Goal: Transaction & Acquisition: Book appointment/travel/reservation

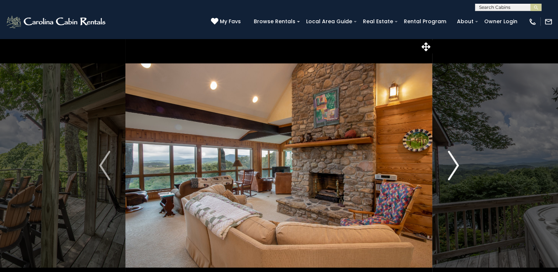
click at [454, 171] on img "Next" at bounding box center [453, 166] width 11 height 30
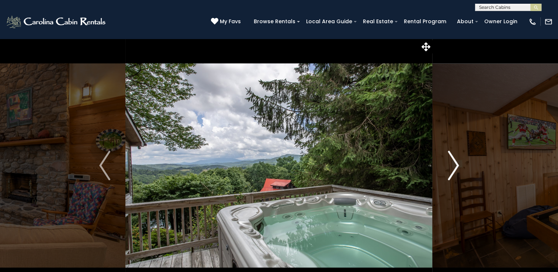
click at [454, 171] on img "Next" at bounding box center [453, 166] width 11 height 30
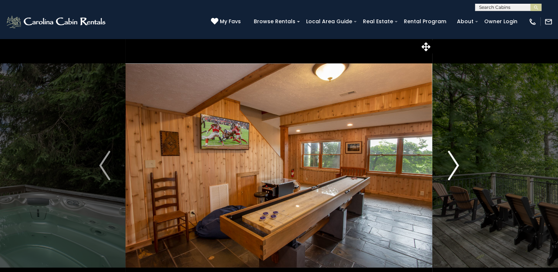
click at [454, 171] on img "Next" at bounding box center [453, 166] width 11 height 30
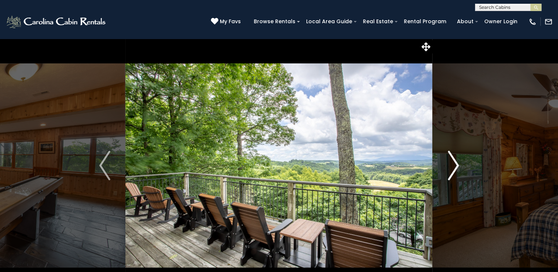
click at [454, 171] on img "Next" at bounding box center [453, 166] width 11 height 30
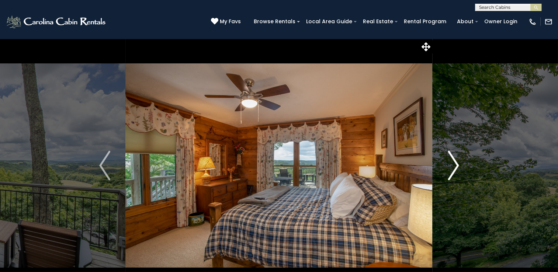
click at [454, 171] on img "Next" at bounding box center [453, 166] width 11 height 30
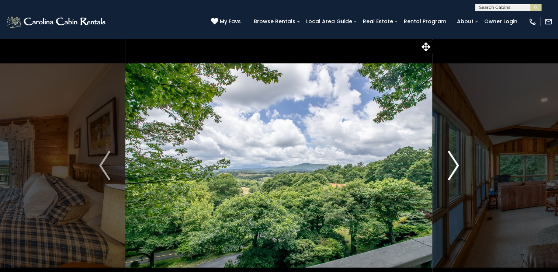
click at [454, 171] on img "Next" at bounding box center [453, 166] width 11 height 30
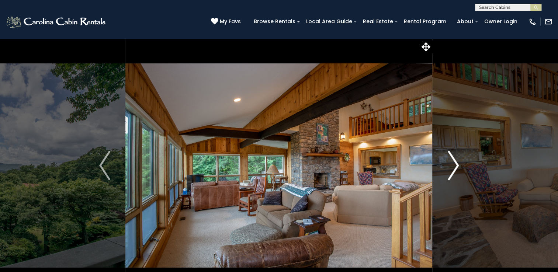
click at [454, 171] on img "Next" at bounding box center [453, 166] width 11 height 30
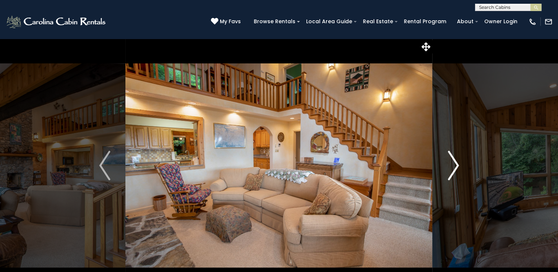
click at [454, 171] on img "Next" at bounding box center [453, 166] width 11 height 30
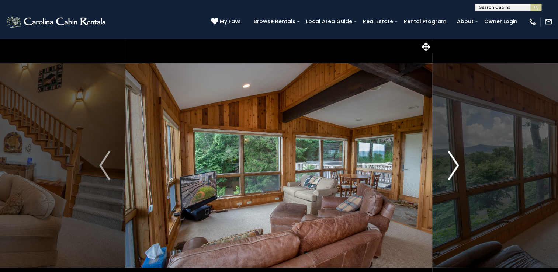
click at [454, 171] on img "Next" at bounding box center [453, 166] width 11 height 30
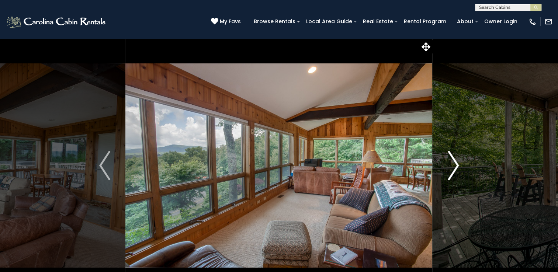
click at [454, 171] on img "Next" at bounding box center [453, 166] width 11 height 30
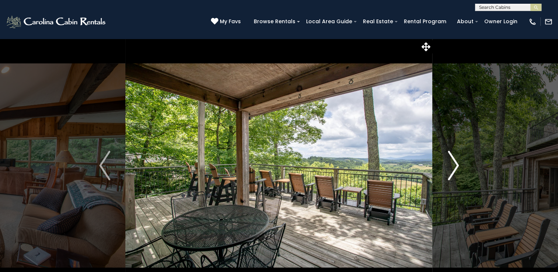
click at [454, 171] on img "Next" at bounding box center [453, 166] width 11 height 30
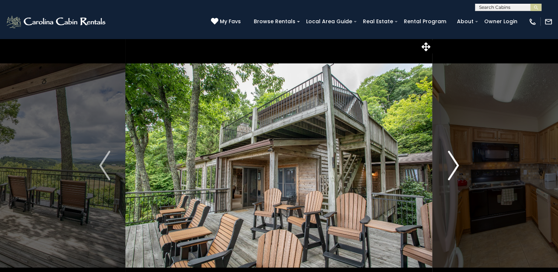
click at [454, 171] on img "Next" at bounding box center [453, 166] width 11 height 30
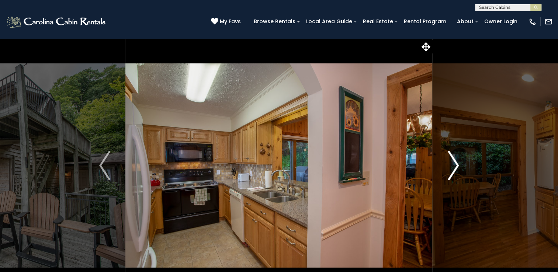
click at [454, 171] on img "Next" at bounding box center [453, 166] width 11 height 30
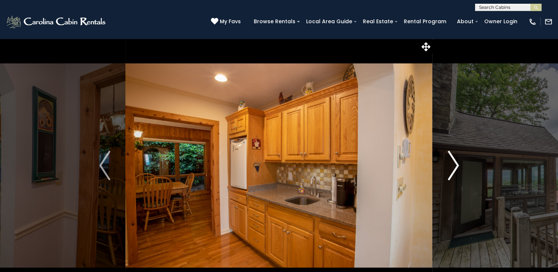
click at [454, 171] on img "Next" at bounding box center [453, 166] width 11 height 30
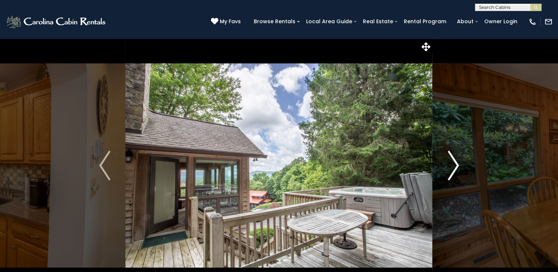
click at [454, 171] on img "Next" at bounding box center [453, 166] width 11 height 30
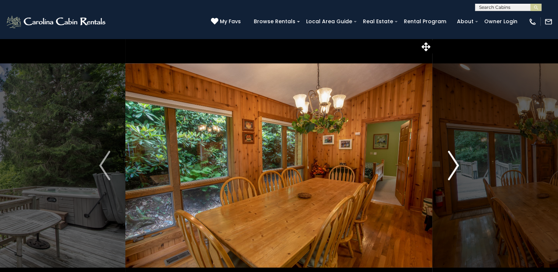
click at [454, 171] on img "Next" at bounding box center [453, 166] width 11 height 30
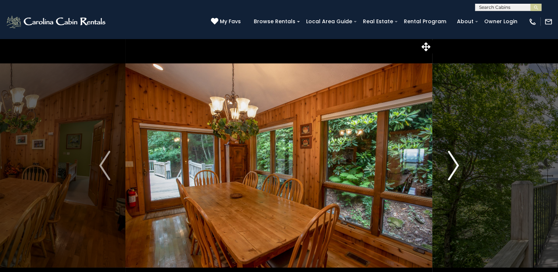
click at [454, 171] on img "Next" at bounding box center [453, 166] width 11 height 30
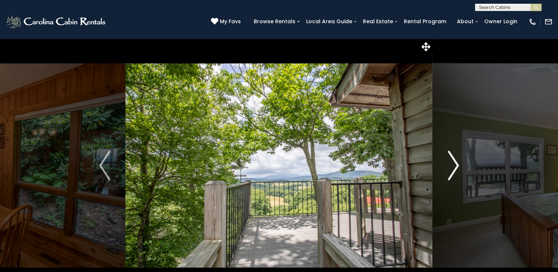
click at [454, 171] on img "Next" at bounding box center [453, 166] width 11 height 30
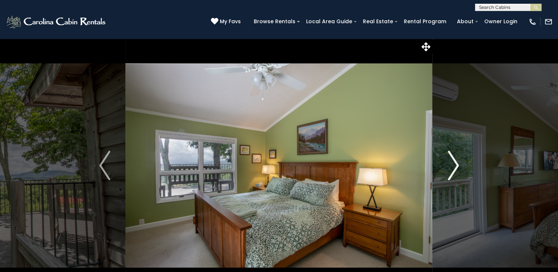
click at [454, 171] on img "Next" at bounding box center [453, 166] width 11 height 30
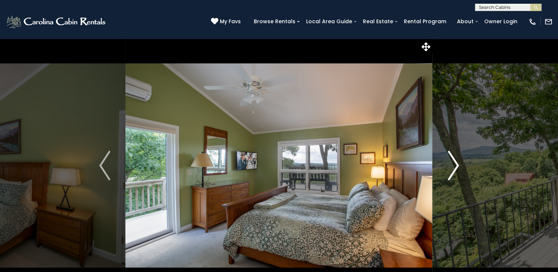
click at [454, 171] on img "Next" at bounding box center [453, 166] width 11 height 30
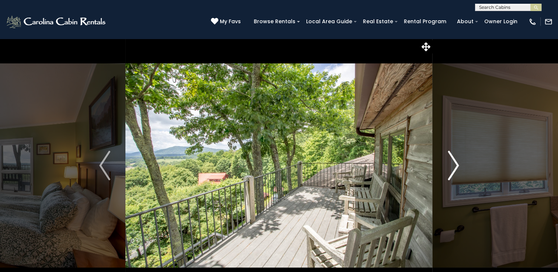
click at [454, 171] on img "Next" at bounding box center [453, 166] width 11 height 30
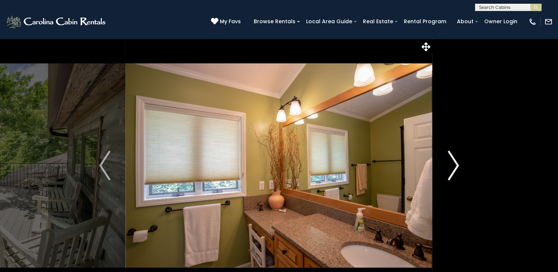
click at [454, 171] on img "Next" at bounding box center [453, 166] width 11 height 30
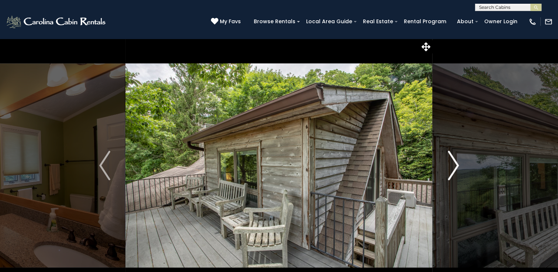
click at [454, 171] on img "Next" at bounding box center [453, 166] width 11 height 30
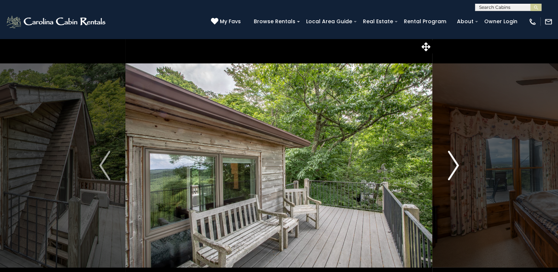
click at [454, 171] on img "Next" at bounding box center [453, 166] width 11 height 30
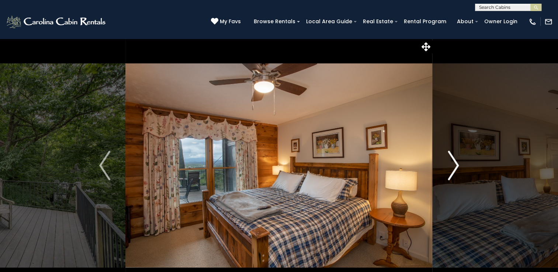
click at [454, 171] on img "Next" at bounding box center [453, 166] width 11 height 30
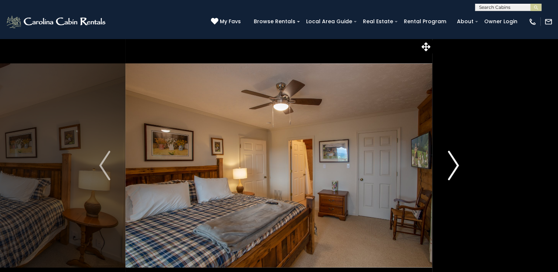
click at [454, 171] on img "Next" at bounding box center [453, 166] width 11 height 30
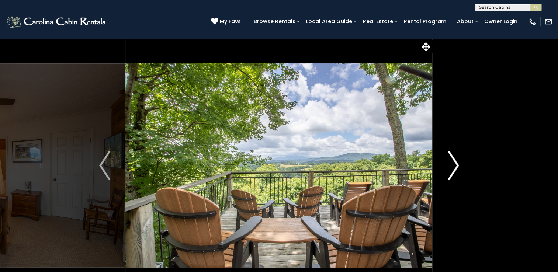
click at [454, 171] on img "Next" at bounding box center [453, 166] width 11 height 30
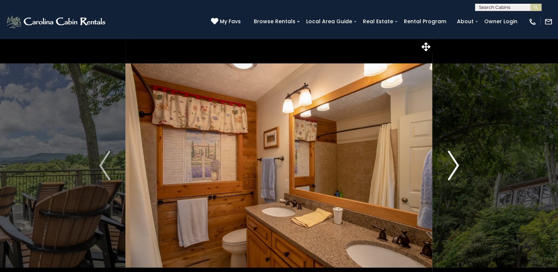
click at [454, 171] on img "Next" at bounding box center [453, 166] width 11 height 30
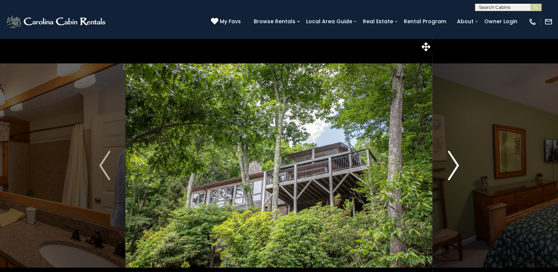
click at [454, 171] on img "Next" at bounding box center [453, 166] width 11 height 30
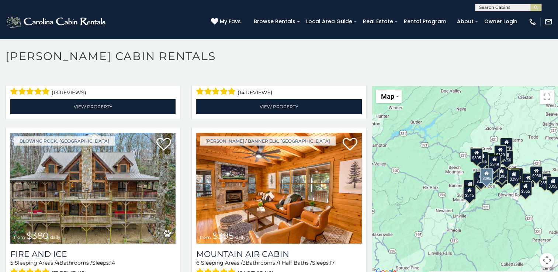
scroll to position [4, 0]
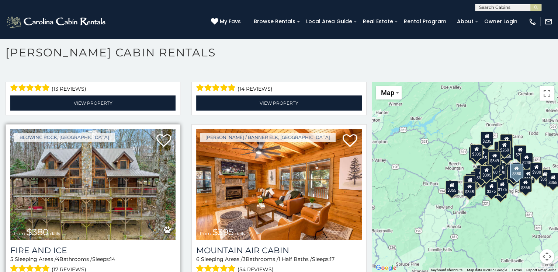
click at [104, 157] on img at bounding box center [92, 184] width 165 height 111
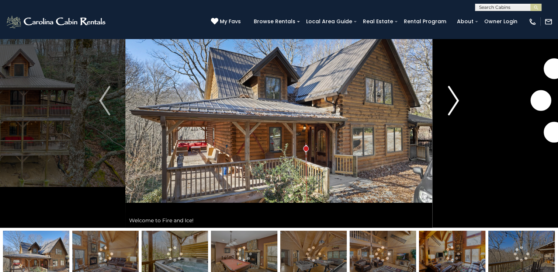
click at [453, 99] on img "Next" at bounding box center [453, 101] width 11 height 30
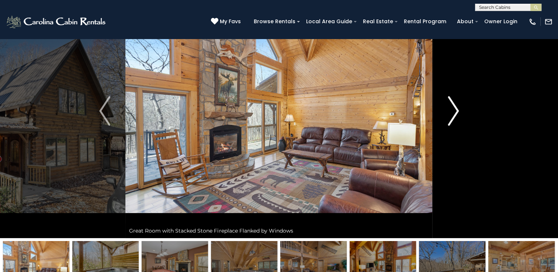
scroll to position [54, 0]
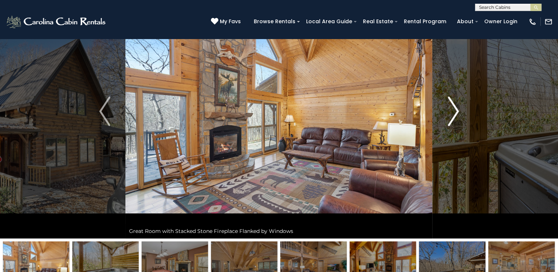
click at [452, 106] on img "Next" at bounding box center [453, 112] width 11 height 30
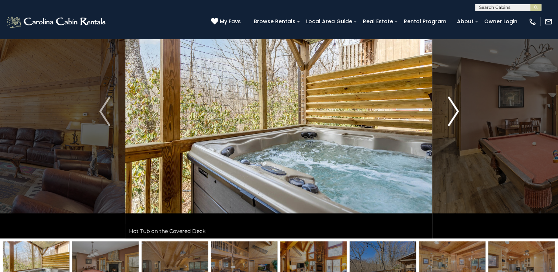
click at [452, 106] on img "Next" at bounding box center [453, 112] width 11 height 30
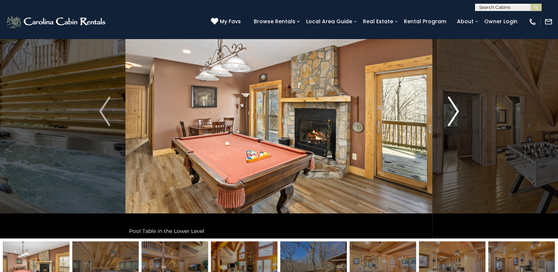
click at [452, 106] on img "Next" at bounding box center [453, 112] width 11 height 30
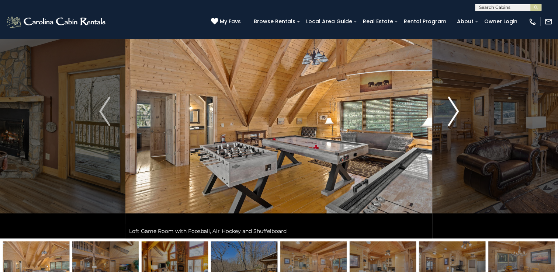
click at [452, 106] on img "Next" at bounding box center [453, 112] width 11 height 30
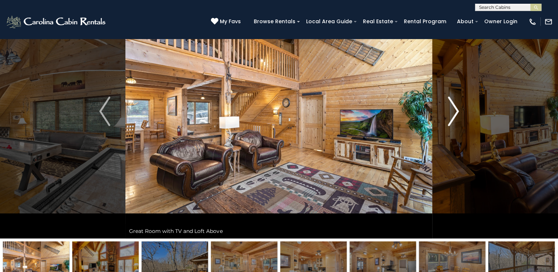
click at [452, 106] on img "Next" at bounding box center [453, 112] width 11 height 30
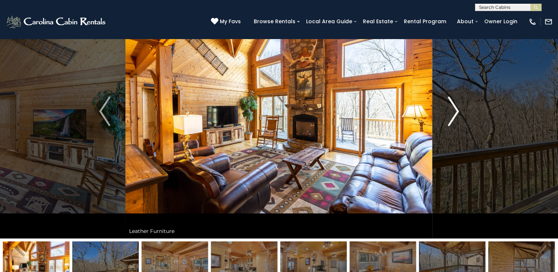
click at [452, 106] on img "Next" at bounding box center [453, 112] width 11 height 30
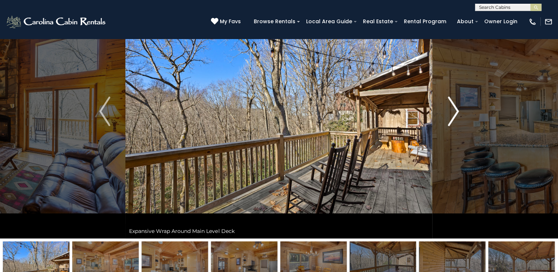
click at [452, 106] on img "Next" at bounding box center [453, 112] width 11 height 30
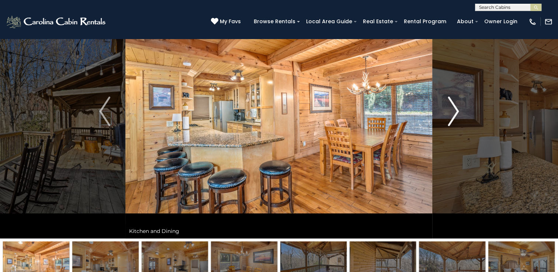
click at [452, 106] on img "Next" at bounding box center [453, 112] width 11 height 30
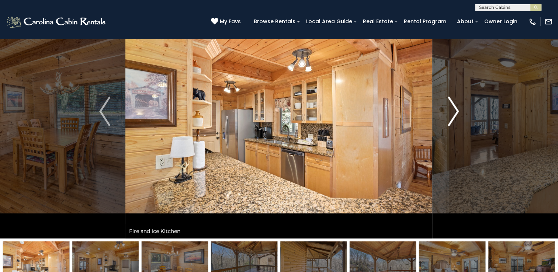
click at [452, 106] on img "Next" at bounding box center [453, 112] width 11 height 30
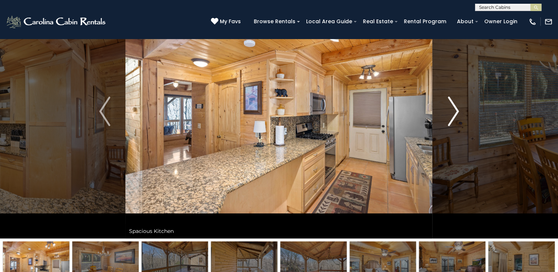
click at [452, 106] on img "Next" at bounding box center [453, 112] width 11 height 30
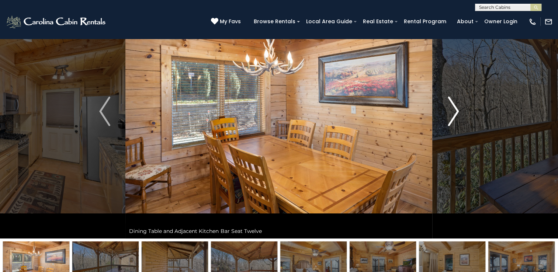
click at [452, 106] on img "Next" at bounding box center [453, 112] width 11 height 30
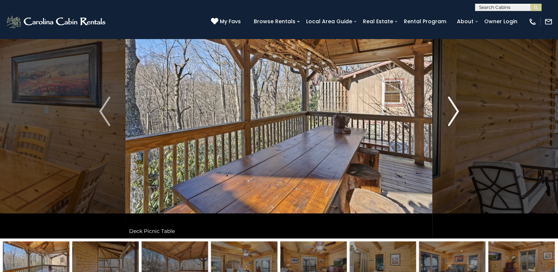
click at [452, 106] on img "Next" at bounding box center [453, 112] width 11 height 30
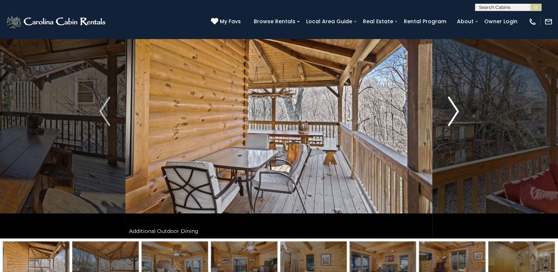
click at [452, 106] on img "Next" at bounding box center [453, 112] width 11 height 30
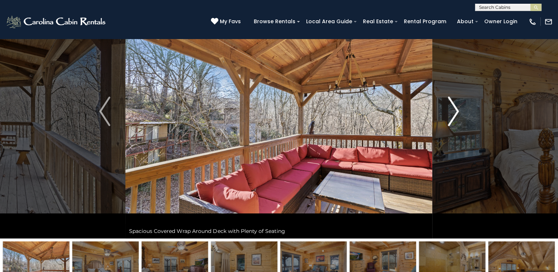
click at [452, 106] on img "Next" at bounding box center [453, 112] width 11 height 30
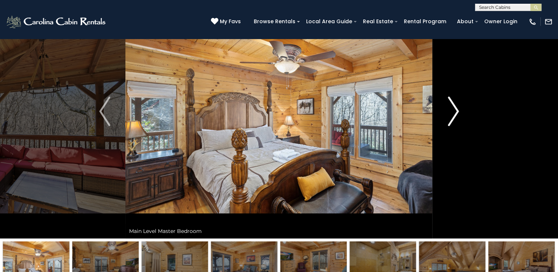
click at [452, 106] on img "Next" at bounding box center [453, 112] width 11 height 30
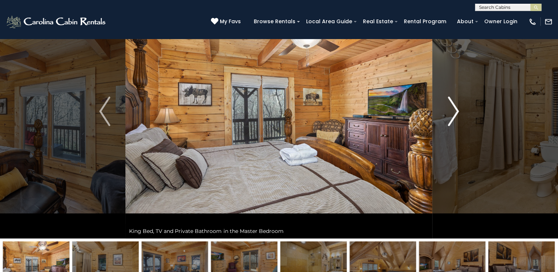
click at [452, 106] on img "Next" at bounding box center [453, 112] width 11 height 30
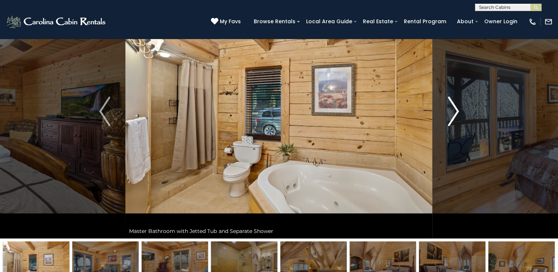
click at [452, 106] on img "Next" at bounding box center [453, 112] width 11 height 30
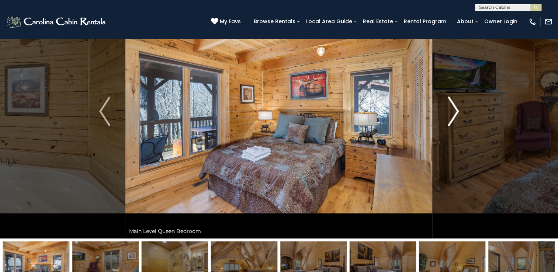
click at [452, 106] on img "Next" at bounding box center [453, 112] width 11 height 30
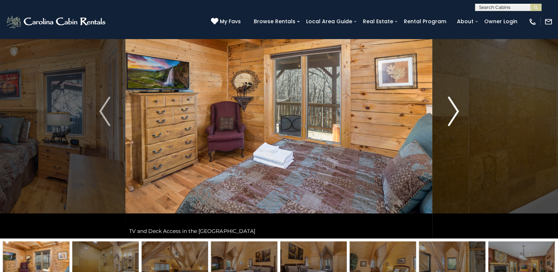
click at [452, 106] on img "Next" at bounding box center [453, 112] width 11 height 30
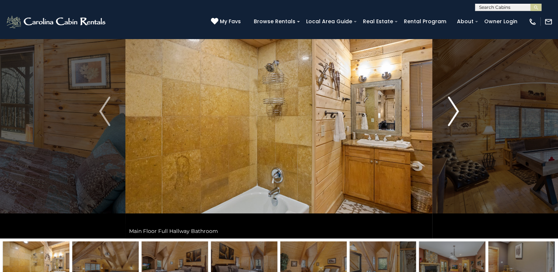
click at [452, 106] on img "Next" at bounding box center [453, 112] width 11 height 30
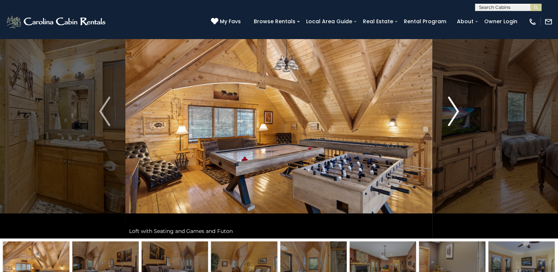
click at [452, 106] on img "Next" at bounding box center [453, 112] width 11 height 30
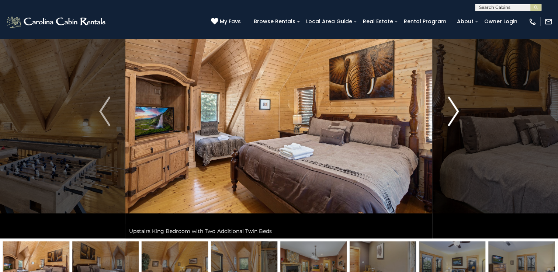
click at [452, 106] on img "Next" at bounding box center [453, 112] width 11 height 30
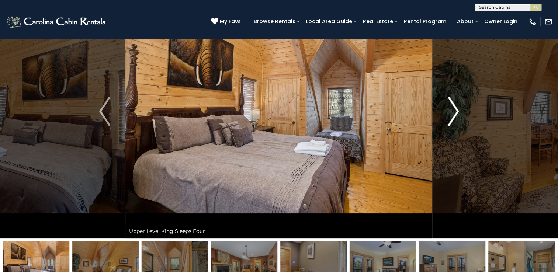
click at [452, 106] on img "Next" at bounding box center [453, 112] width 11 height 30
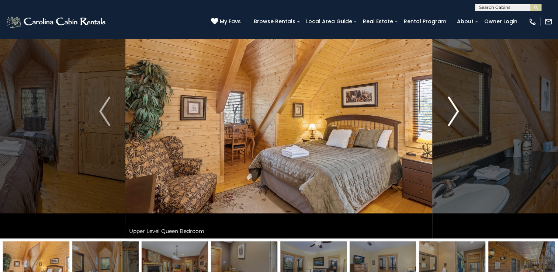
click at [452, 106] on img "Next" at bounding box center [453, 112] width 11 height 30
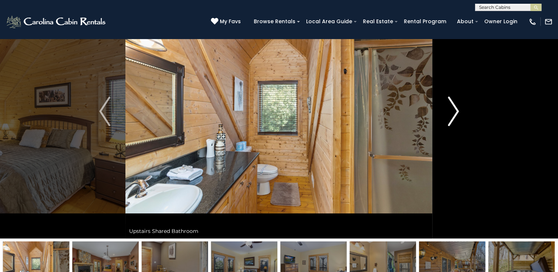
drag, startPoint x: 455, startPoint y: 109, endPoint x: 448, endPoint y: 108, distance: 7.8
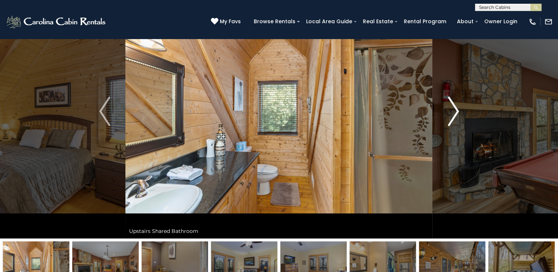
click at [448, 108] on img "Next" at bounding box center [453, 112] width 11 height 30
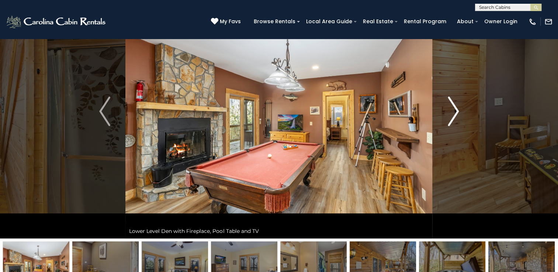
click at [450, 109] on img "Next" at bounding box center [453, 112] width 11 height 30
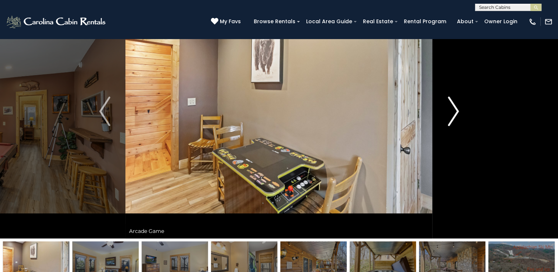
click at [450, 109] on img "Next" at bounding box center [453, 112] width 11 height 30
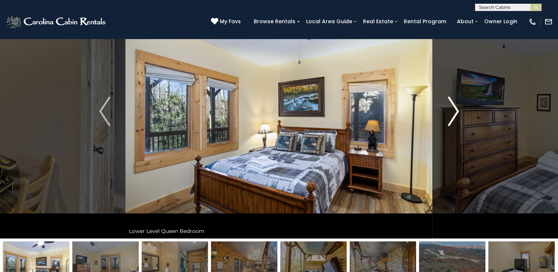
click at [450, 109] on img "Next" at bounding box center [453, 112] width 11 height 30
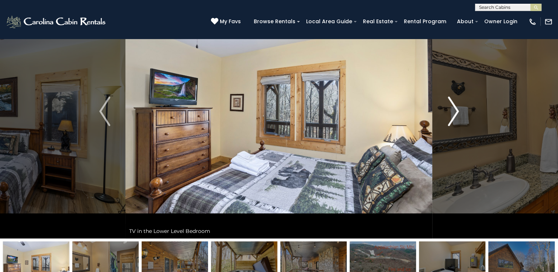
click at [450, 109] on img "Next" at bounding box center [453, 112] width 11 height 30
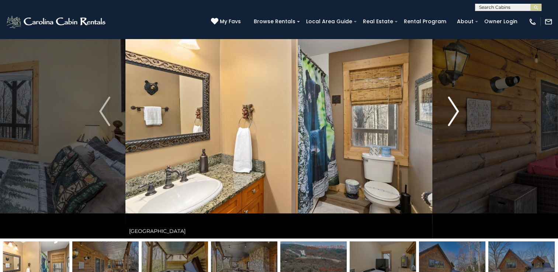
click at [450, 109] on img "Next" at bounding box center [453, 112] width 11 height 30
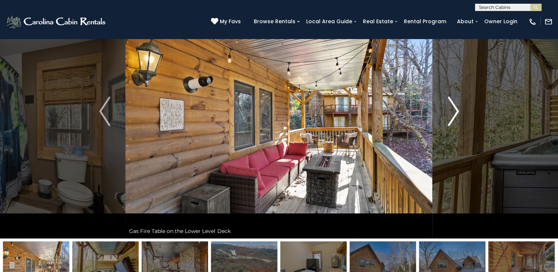
click at [450, 109] on img "Next" at bounding box center [453, 112] width 11 height 30
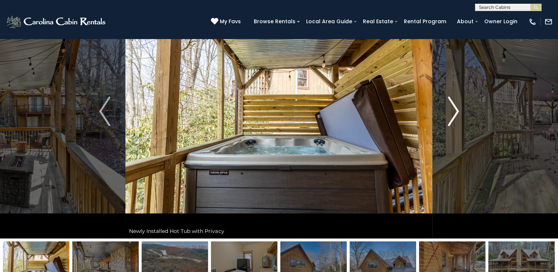
click at [450, 109] on img "Next" at bounding box center [453, 112] width 11 height 30
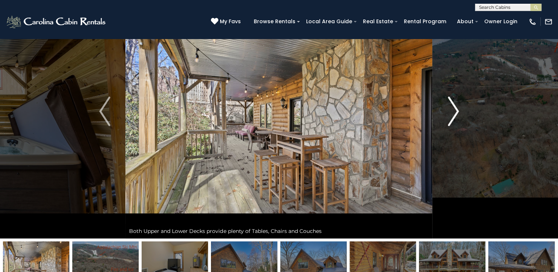
click at [450, 109] on img "Next" at bounding box center [453, 112] width 11 height 30
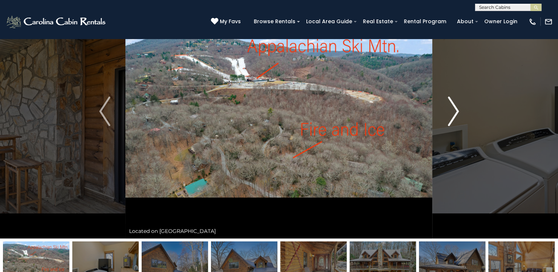
click at [450, 109] on img "Next" at bounding box center [453, 112] width 11 height 30
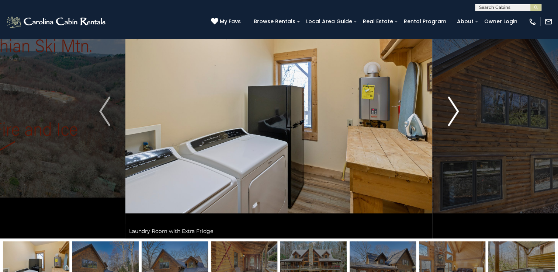
click at [450, 109] on img "Next" at bounding box center [453, 112] width 11 height 30
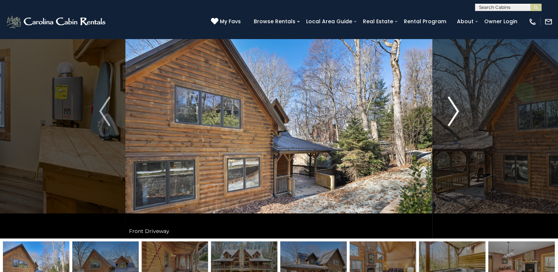
click at [450, 109] on img "Next" at bounding box center [453, 112] width 11 height 30
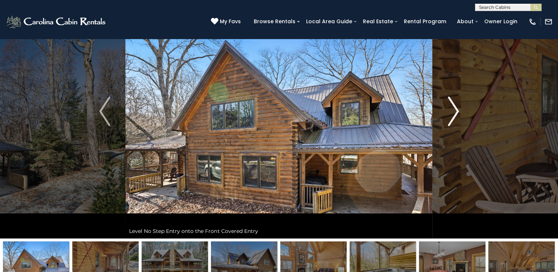
click at [450, 109] on img "Next" at bounding box center [453, 112] width 11 height 30
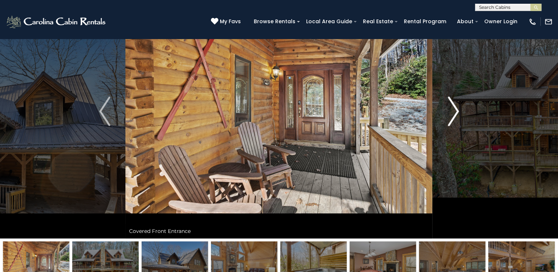
click at [450, 109] on img "Next" at bounding box center [453, 112] width 11 height 30
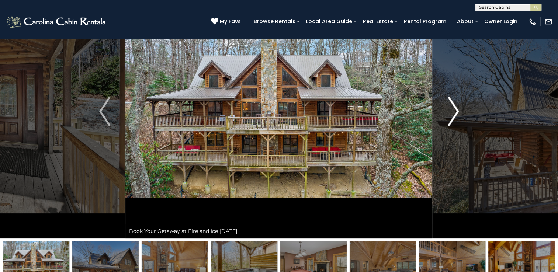
click at [450, 109] on img "Next" at bounding box center [453, 112] width 11 height 30
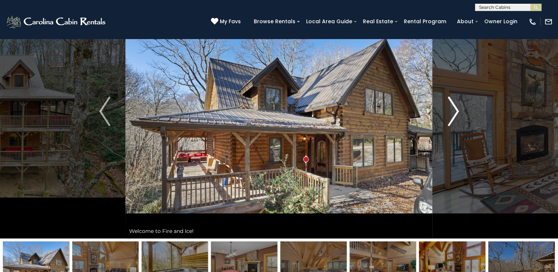
click at [450, 109] on img "Next" at bounding box center [453, 112] width 11 height 30
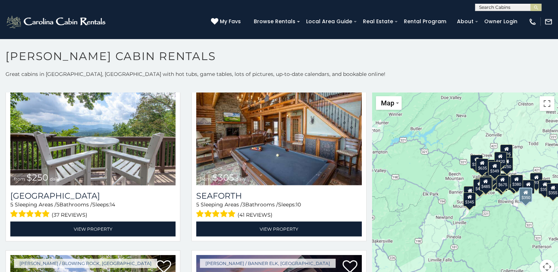
scroll to position [4, 0]
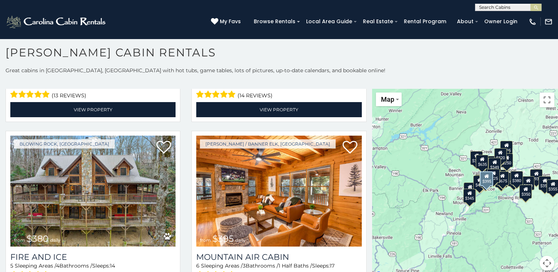
scroll to position [7, 0]
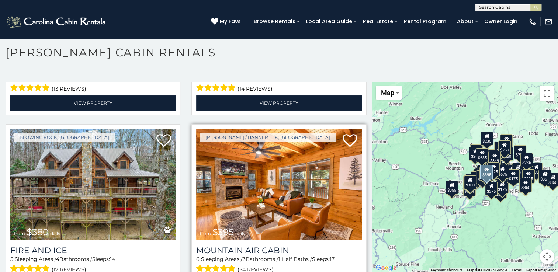
click at [272, 157] on img at bounding box center [278, 184] width 165 height 111
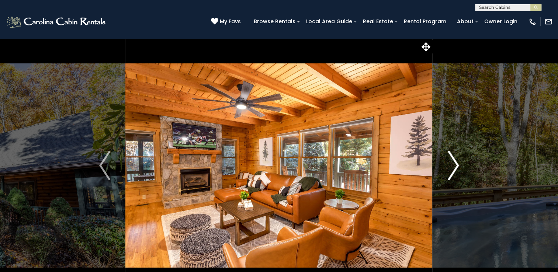
click at [453, 160] on img "Next" at bounding box center [453, 166] width 11 height 30
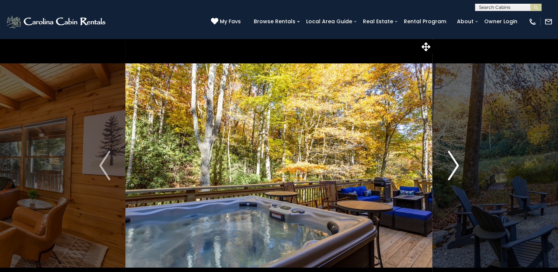
click at [453, 160] on img "Next" at bounding box center [453, 166] width 11 height 30
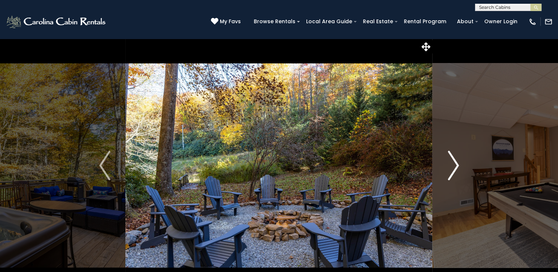
click at [453, 160] on img "Next" at bounding box center [453, 166] width 11 height 30
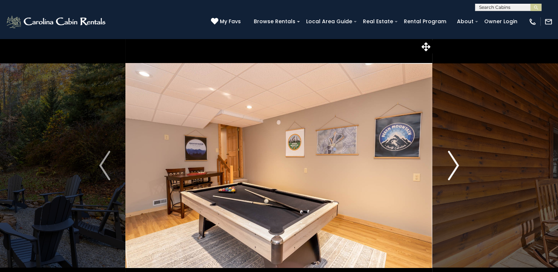
click at [453, 160] on img "Next" at bounding box center [453, 166] width 11 height 30
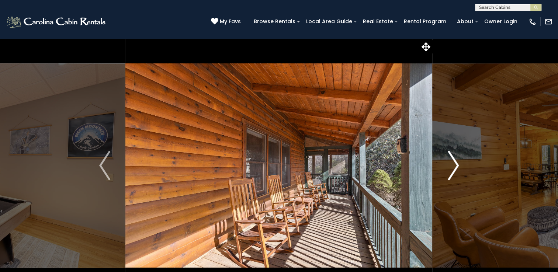
click at [453, 160] on img "Next" at bounding box center [453, 166] width 11 height 30
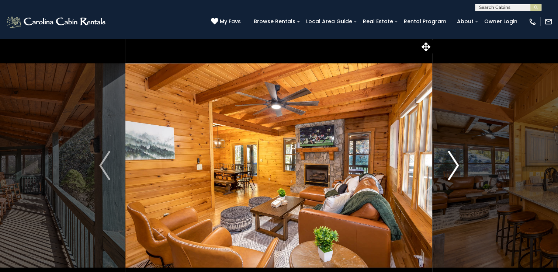
click at [453, 160] on img "Next" at bounding box center [453, 166] width 11 height 30
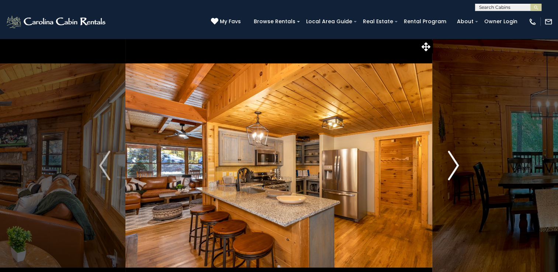
click at [453, 160] on img "Next" at bounding box center [453, 166] width 11 height 30
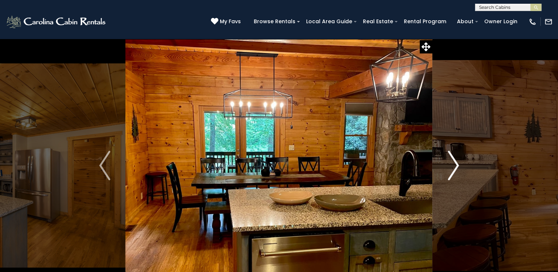
click at [453, 160] on img "Next" at bounding box center [453, 166] width 11 height 30
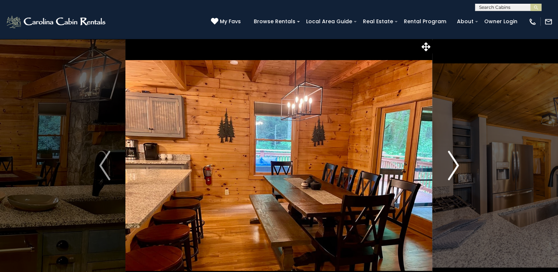
click at [453, 160] on img "Next" at bounding box center [453, 166] width 11 height 30
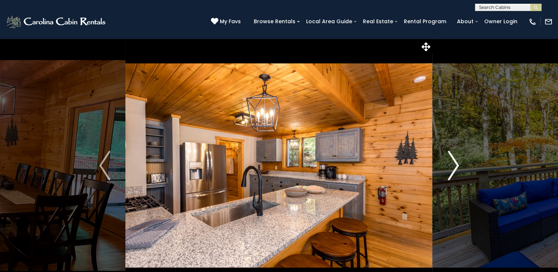
click at [453, 160] on img "Next" at bounding box center [453, 166] width 11 height 30
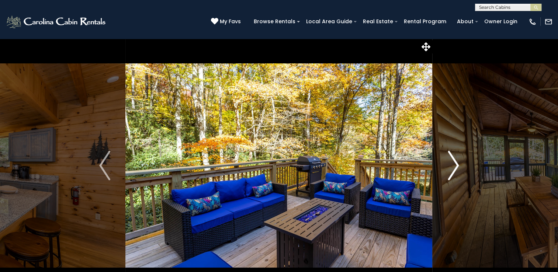
click at [453, 160] on img "Next" at bounding box center [453, 166] width 11 height 30
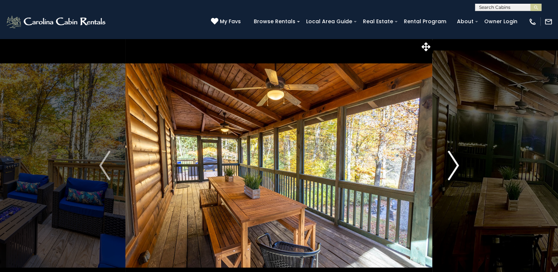
click at [453, 160] on img "Next" at bounding box center [453, 166] width 11 height 30
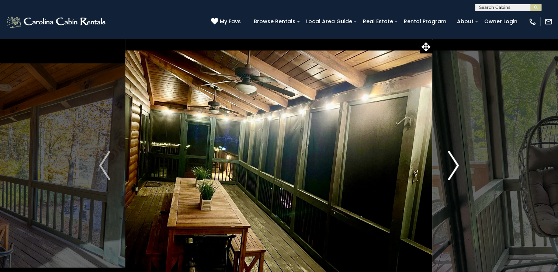
click at [453, 160] on img "Next" at bounding box center [453, 166] width 11 height 30
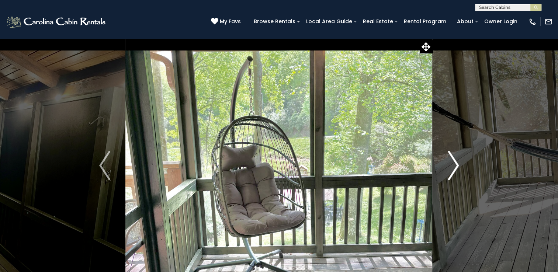
click at [453, 160] on img "Next" at bounding box center [453, 166] width 11 height 30
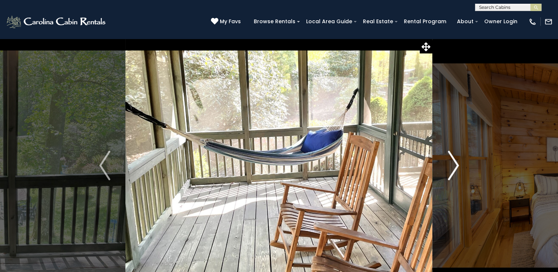
click at [453, 160] on img "Next" at bounding box center [453, 166] width 11 height 30
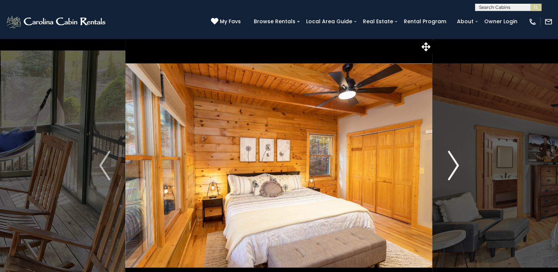
click at [453, 160] on img "Next" at bounding box center [453, 166] width 11 height 30
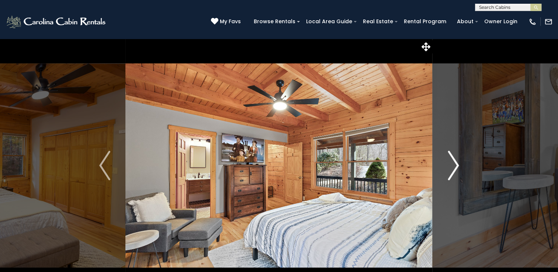
click at [453, 160] on img "Next" at bounding box center [453, 166] width 11 height 30
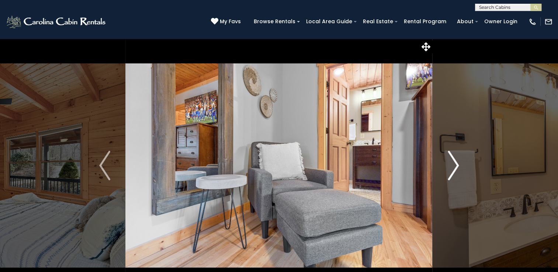
click at [453, 160] on img "Next" at bounding box center [453, 166] width 11 height 30
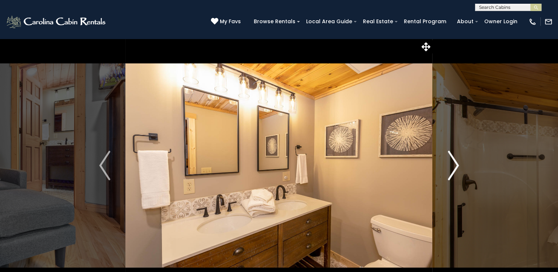
click at [453, 160] on img "Next" at bounding box center [453, 166] width 11 height 30
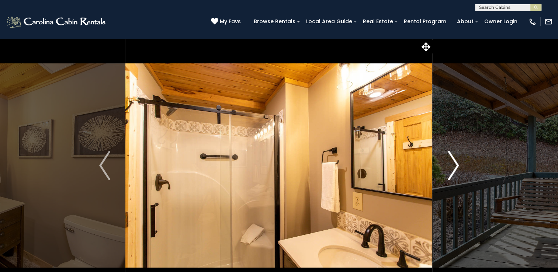
click at [453, 160] on img "Next" at bounding box center [453, 166] width 11 height 30
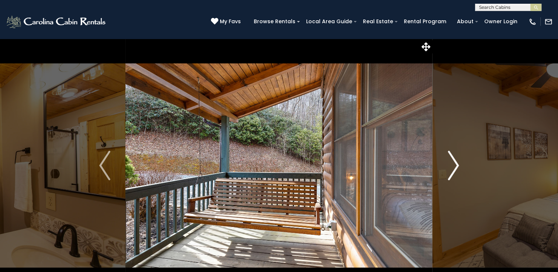
click at [453, 160] on img "Next" at bounding box center [453, 166] width 11 height 30
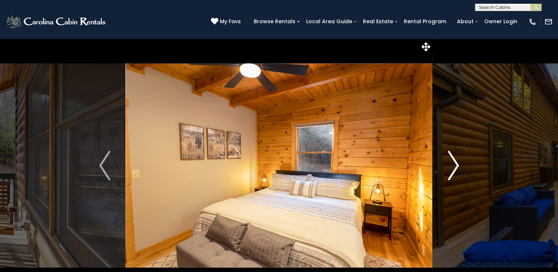
click at [453, 160] on img "Next" at bounding box center [453, 166] width 11 height 30
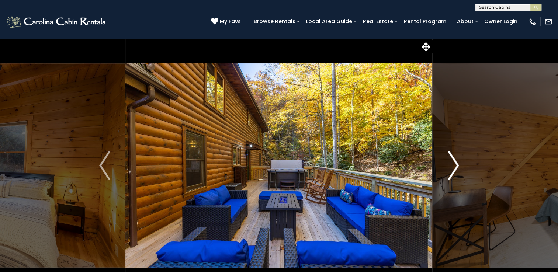
click at [453, 160] on img "Next" at bounding box center [453, 166] width 11 height 30
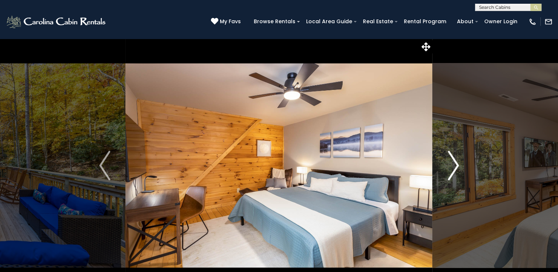
click at [453, 160] on img "Next" at bounding box center [453, 166] width 11 height 30
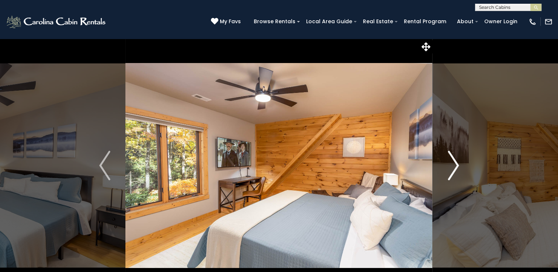
click at [453, 160] on img "Next" at bounding box center [453, 166] width 11 height 30
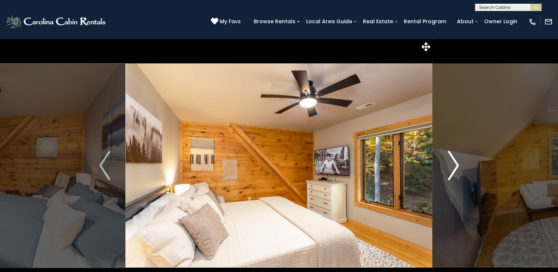
click at [453, 160] on img "Next" at bounding box center [453, 166] width 11 height 30
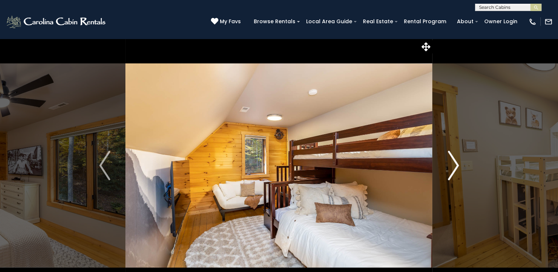
click at [453, 160] on img "Next" at bounding box center [453, 166] width 11 height 30
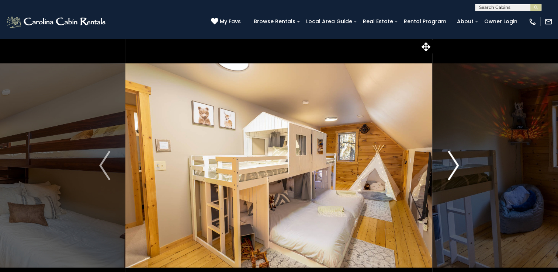
click at [453, 160] on img "Next" at bounding box center [453, 166] width 11 height 30
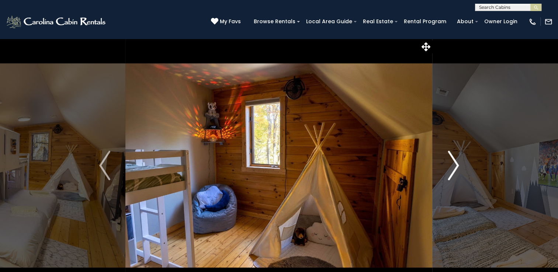
click at [453, 160] on img "Next" at bounding box center [453, 166] width 11 height 30
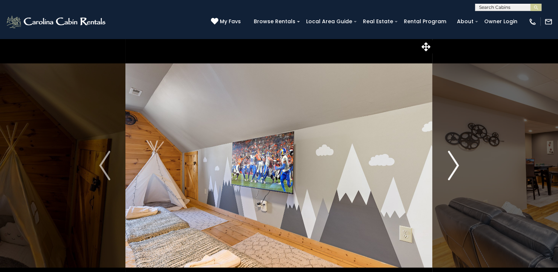
click at [453, 160] on img "Next" at bounding box center [453, 166] width 11 height 30
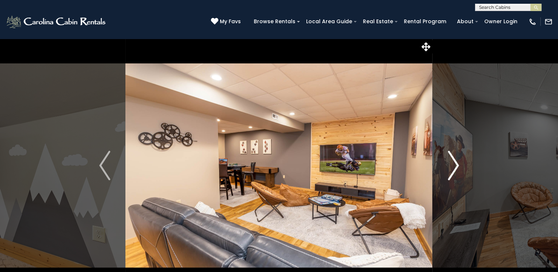
click at [453, 160] on img "Next" at bounding box center [453, 166] width 11 height 30
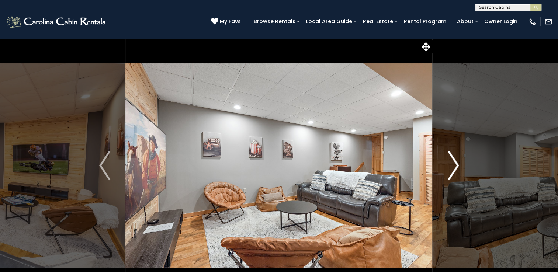
click at [453, 160] on img "Next" at bounding box center [453, 166] width 11 height 30
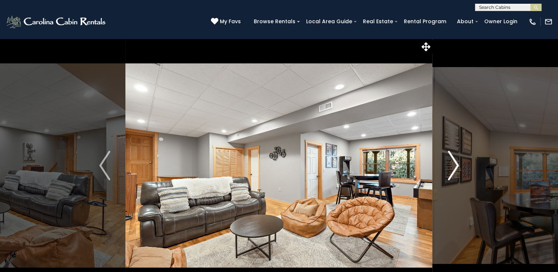
click at [453, 160] on img "Next" at bounding box center [453, 166] width 11 height 30
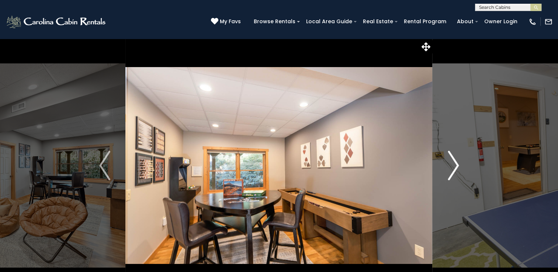
click at [453, 160] on img "Next" at bounding box center [453, 166] width 11 height 30
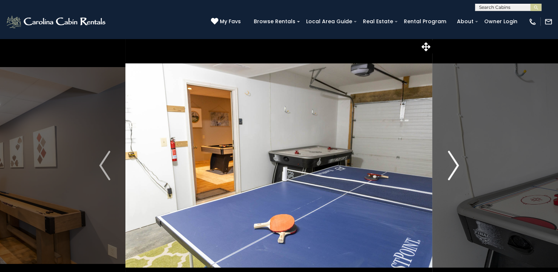
click at [453, 160] on img "Next" at bounding box center [453, 166] width 11 height 30
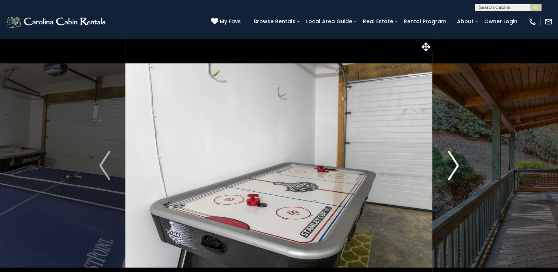
click at [453, 160] on img "Next" at bounding box center [453, 166] width 11 height 30
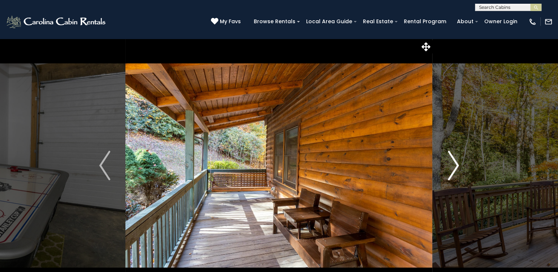
click at [453, 160] on img "Next" at bounding box center [453, 166] width 11 height 30
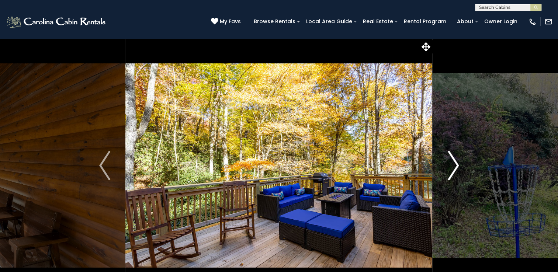
click at [453, 160] on img "Next" at bounding box center [453, 166] width 11 height 30
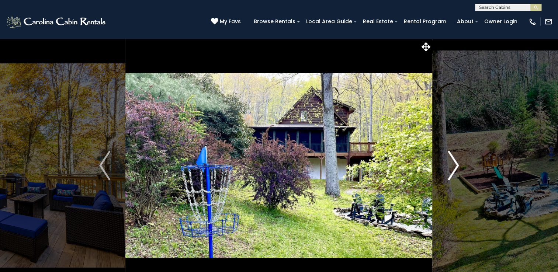
click at [453, 160] on img "Next" at bounding box center [453, 166] width 11 height 30
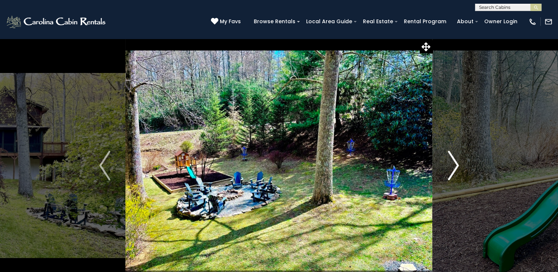
click at [453, 160] on img "Next" at bounding box center [453, 166] width 11 height 30
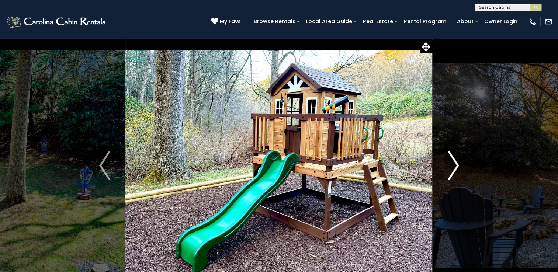
click at [453, 160] on img "Next" at bounding box center [453, 166] width 11 height 30
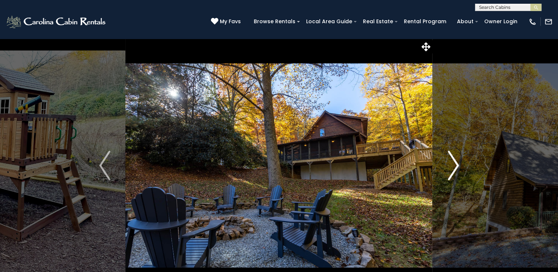
click at [453, 160] on img "Next" at bounding box center [453, 166] width 11 height 30
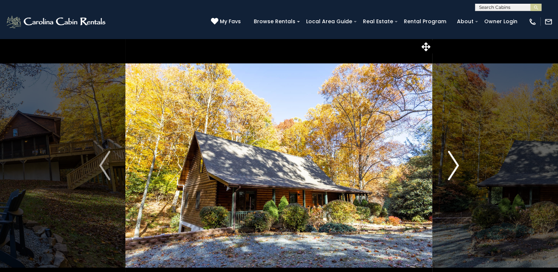
click at [453, 160] on img "Next" at bounding box center [453, 166] width 11 height 30
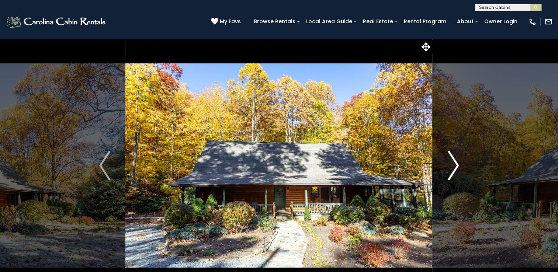
click at [453, 160] on img "Next" at bounding box center [453, 166] width 11 height 30
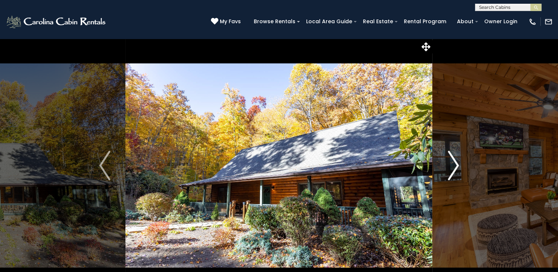
click at [453, 160] on img "Next" at bounding box center [453, 166] width 11 height 30
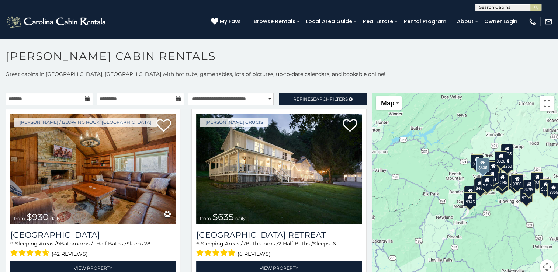
scroll to position [4, 0]
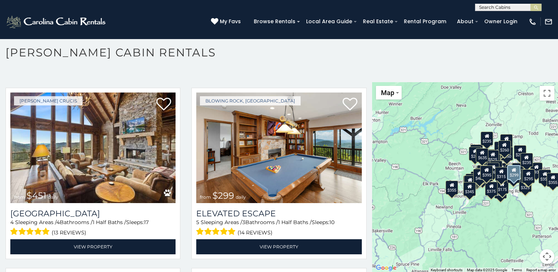
scroll to position [2357, 0]
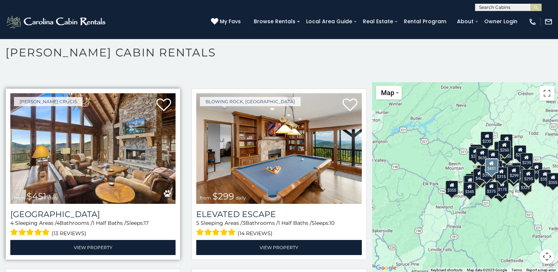
click at [98, 143] on img at bounding box center [92, 148] width 165 height 111
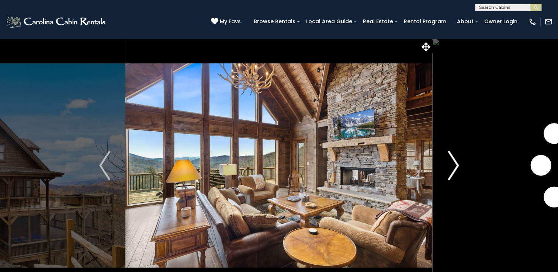
click at [454, 163] on img "Next" at bounding box center [453, 166] width 11 height 30
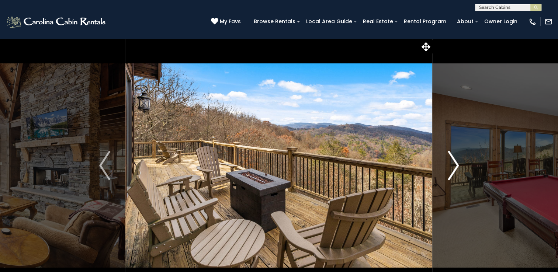
click at [454, 163] on img "Next" at bounding box center [453, 166] width 11 height 30
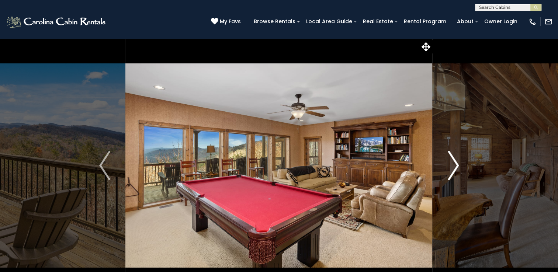
click at [454, 163] on img "Next" at bounding box center [453, 166] width 11 height 30
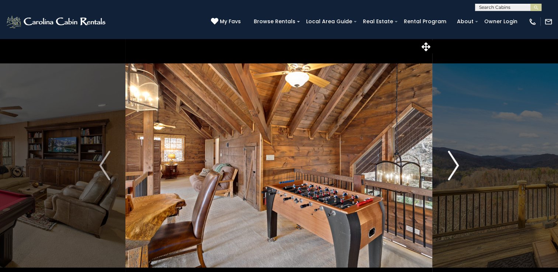
click at [454, 163] on img "Next" at bounding box center [453, 166] width 11 height 30
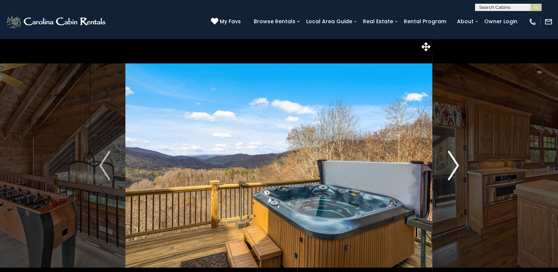
click at [454, 163] on img "Next" at bounding box center [453, 166] width 11 height 30
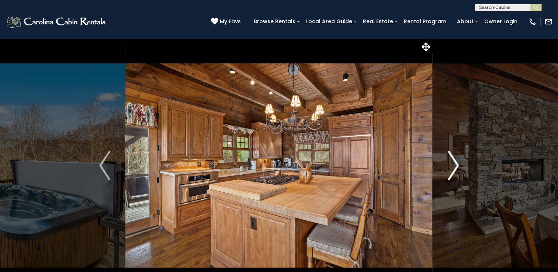
click at [454, 163] on img "Next" at bounding box center [453, 166] width 11 height 30
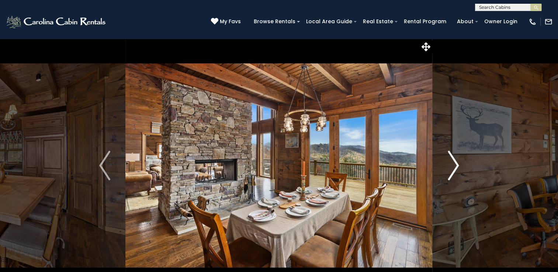
click at [454, 163] on img "Next" at bounding box center [453, 166] width 11 height 30
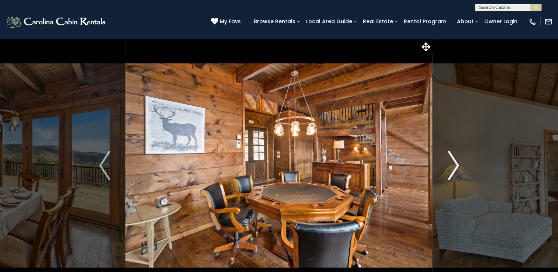
click at [454, 163] on img "Next" at bounding box center [453, 166] width 11 height 30
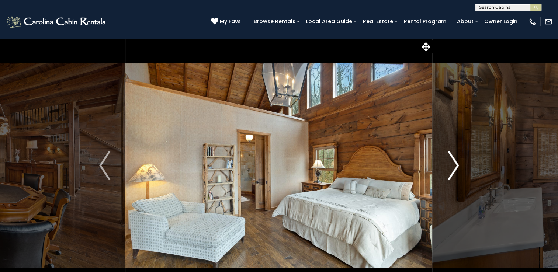
click at [453, 163] on img "Next" at bounding box center [453, 166] width 11 height 30
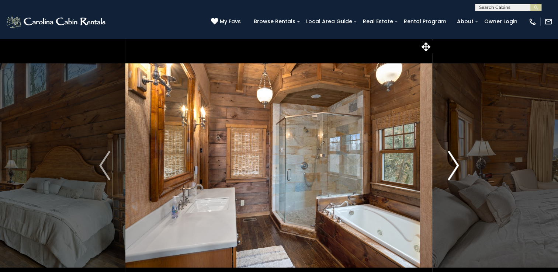
click at [453, 163] on img "Next" at bounding box center [453, 166] width 11 height 30
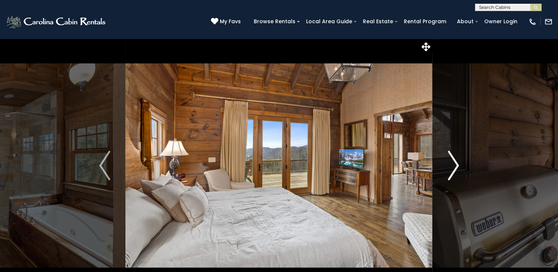
click at [453, 163] on img "Next" at bounding box center [453, 166] width 11 height 30
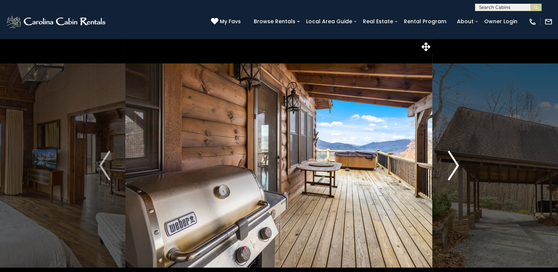
click at [453, 163] on img "Next" at bounding box center [453, 166] width 11 height 30
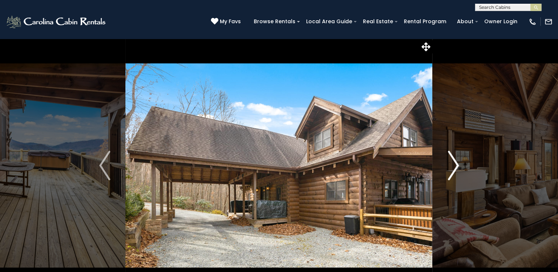
click at [453, 163] on img "Next" at bounding box center [453, 166] width 11 height 30
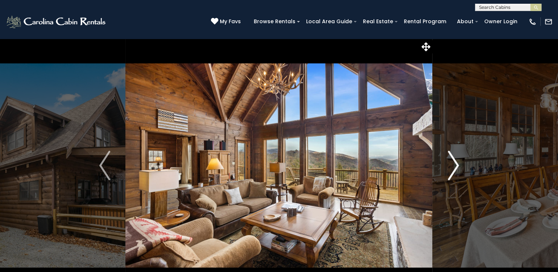
click at [453, 163] on img "Next" at bounding box center [453, 166] width 11 height 30
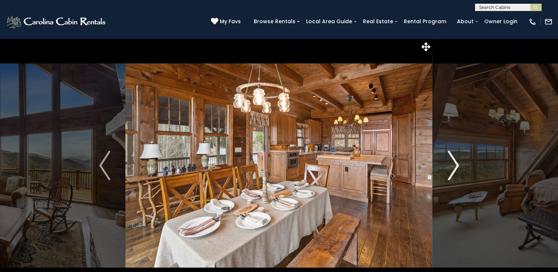
click at [453, 163] on img "Next" at bounding box center [453, 166] width 11 height 30
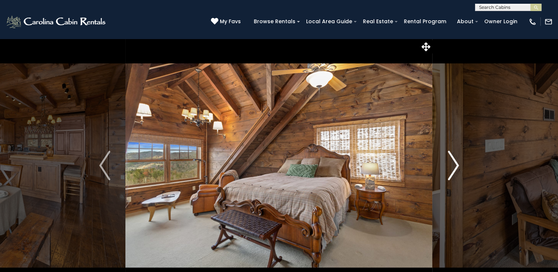
click at [453, 163] on img "Next" at bounding box center [453, 166] width 11 height 30
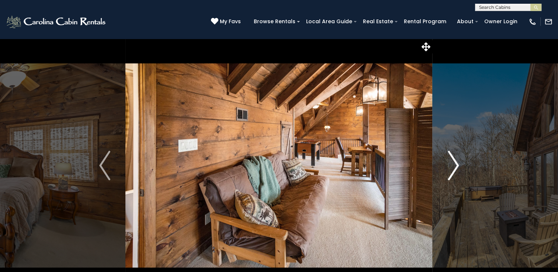
click at [453, 163] on img "Next" at bounding box center [453, 166] width 11 height 30
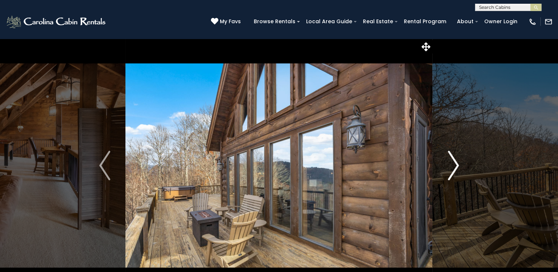
click at [453, 163] on img "Next" at bounding box center [453, 166] width 11 height 30
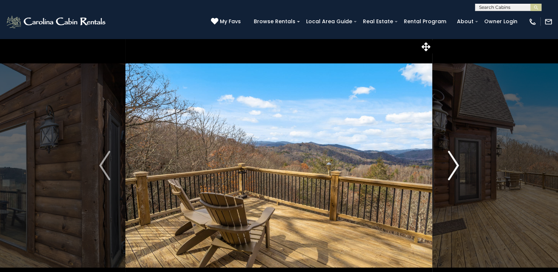
click at [453, 163] on img "Next" at bounding box center [453, 166] width 11 height 30
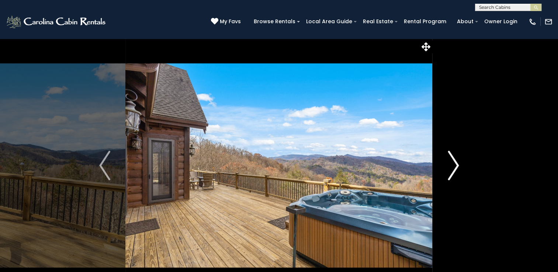
click at [453, 163] on img "Next" at bounding box center [453, 166] width 11 height 30
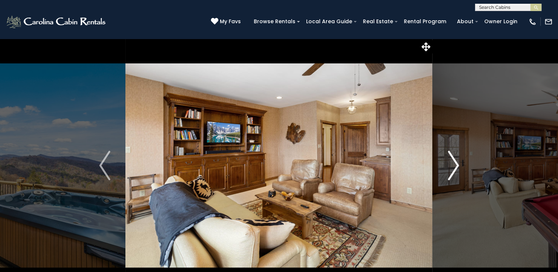
click at [453, 163] on img "Next" at bounding box center [453, 166] width 11 height 30
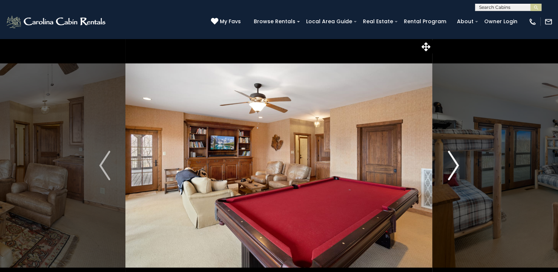
click at [453, 163] on img "Next" at bounding box center [453, 166] width 11 height 30
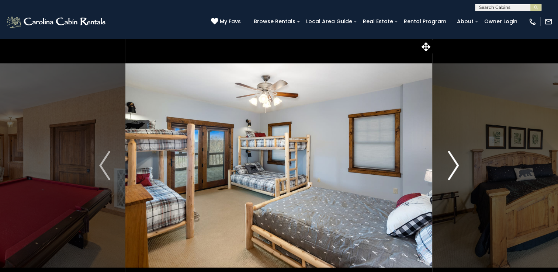
click at [453, 163] on img "Next" at bounding box center [453, 166] width 11 height 30
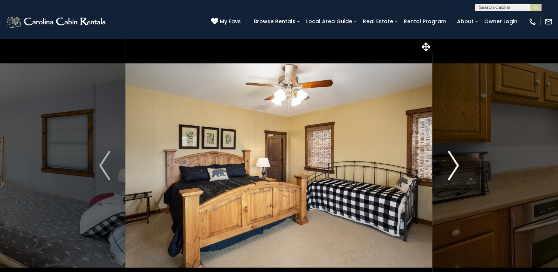
click at [453, 163] on img "Next" at bounding box center [453, 166] width 11 height 30
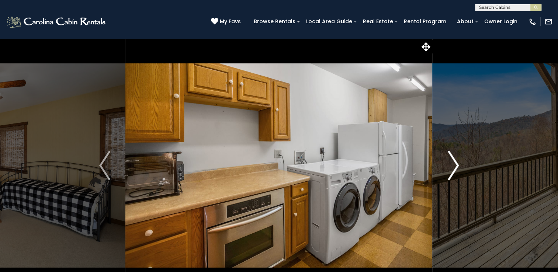
click at [453, 163] on img "Next" at bounding box center [453, 166] width 11 height 30
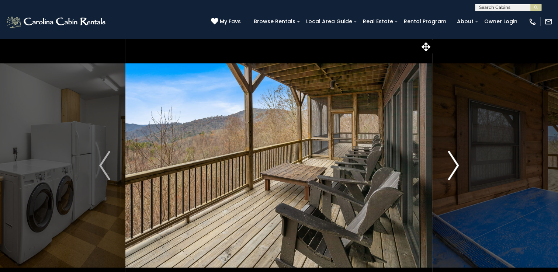
click at [453, 163] on img "Next" at bounding box center [453, 166] width 11 height 30
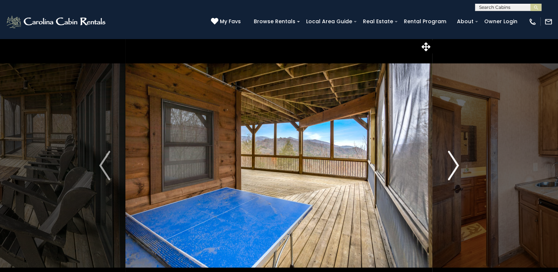
click at [453, 163] on img "Next" at bounding box center [453, 166] width 11 height 30
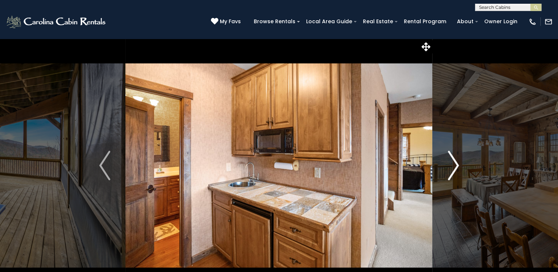
click at [455, 164] on img "Next" at bounding box center [453, 166] width 11 height 30
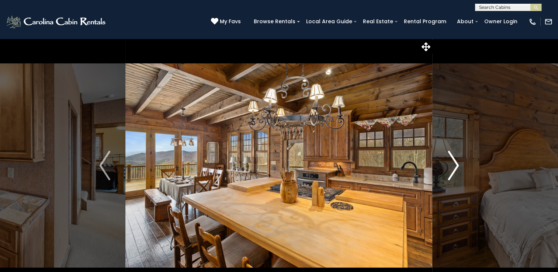
click at [455, 164] on img "Next" at bounding box center [453, 166] width 11 height 30
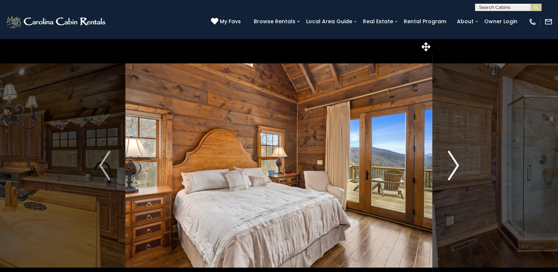
click at [455, 164] on img "Next" at bounding box center [453, 166] width 11 height 30
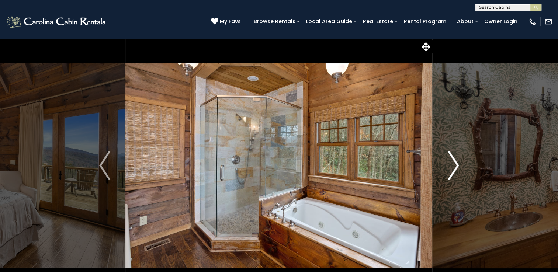
click at [455, 164] on img "Next" at bounding box center [453, 166] width 11 height 30
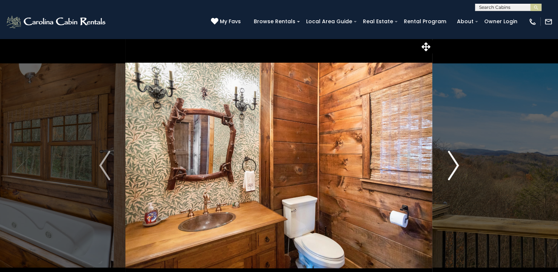
click at [455, 164] on img "Next" at bounding box center [453, 166] width 11 height 30
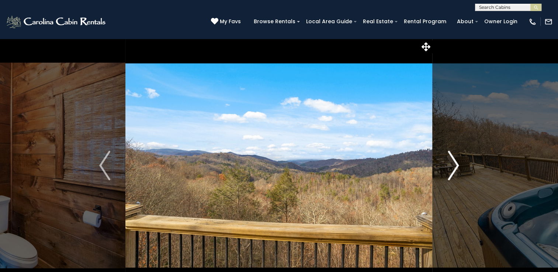
click at [455, 164] on img "Next" at bounding box center [453, 166] width 11 height 30
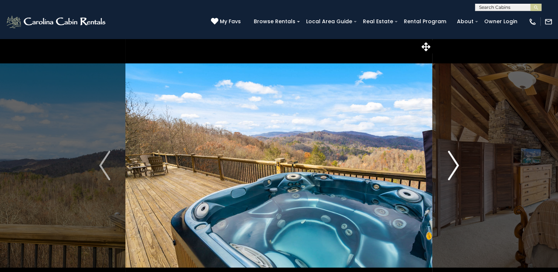
click at [455, 164] on img "Next" at bounding box center [453, 166] width 11 height 30
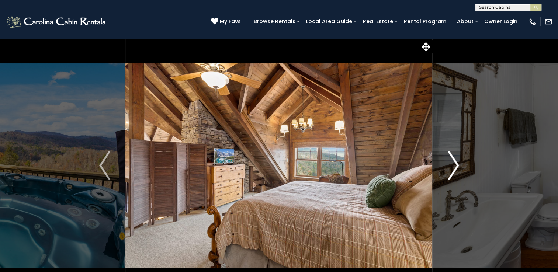
click at [455, 164] on img "Next" at bounding box center [453, 166] width 11 height 30
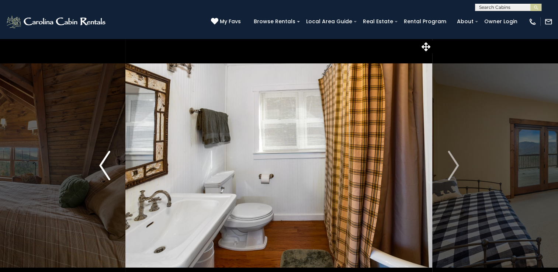
click at [100, 168] on img "Previous" at bounding box center [104, 166] width 11 height 30
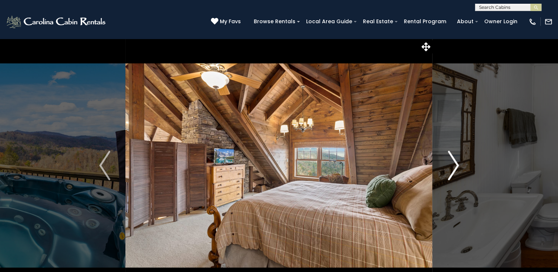
click at [454, 157] on img "Next" at bounding box center [453, 166] width 11 height 30
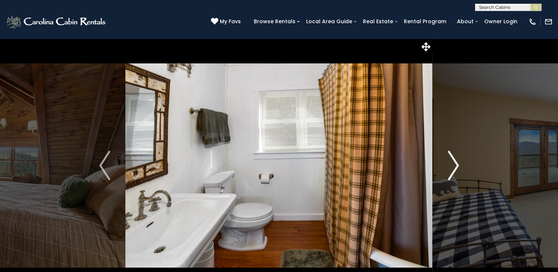
click at [454, 157] on img "Next" at bounding box center [453, 166] width 11 height 30
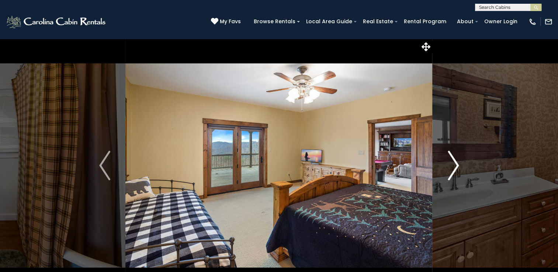
click at [454, 157] on img "Next" at bounding box center [453, 166] width 11 height 30
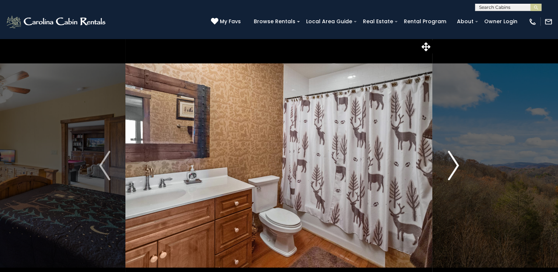
click at [454, 157] on img "Next" at bounding box center [453, 166] width 11 height 30
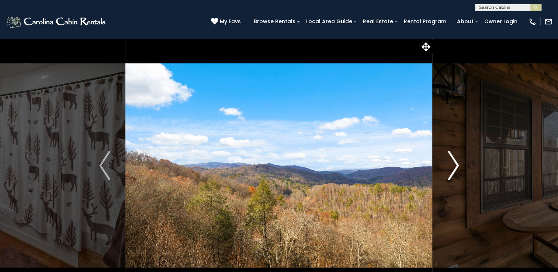
click at [454, 157] on img "Next" at bounding box center [453, 166] width 11 height 30
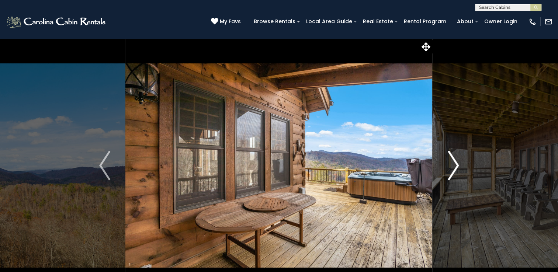
click at [454, 157] on img "Next" at bounding box center [453, 166] width 11 height 30
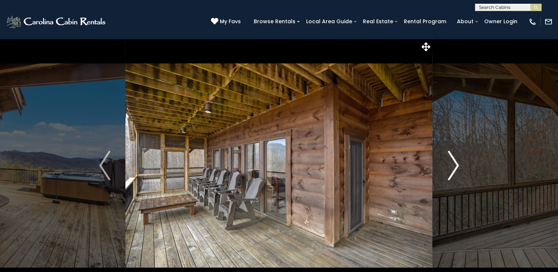
click at [454, 157] on img "Next" at bounding box center [453, 166] width 11 height 30
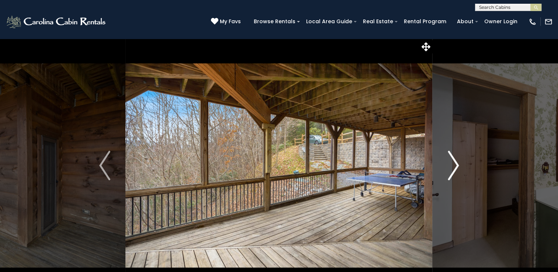
click at [454, 157] on img "Next" at bounding box center [453, 166] width 11 height 30
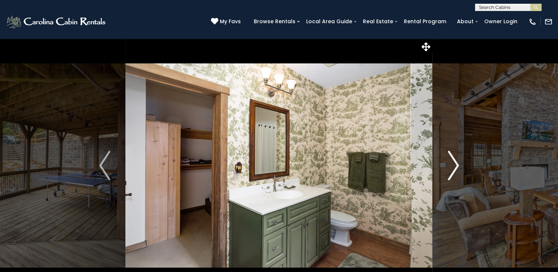
click at [454, 157] on img "Next" at bounding box center [453, 166] width 11 height 30
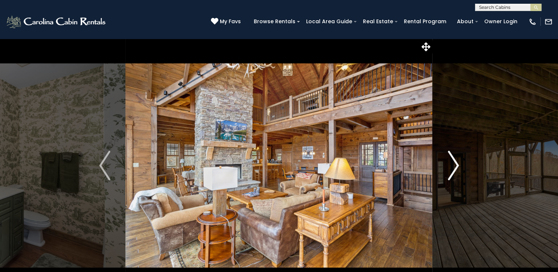
click at [454, 157] on img "Next" at bounding box center [453, 166] width 11 height 30
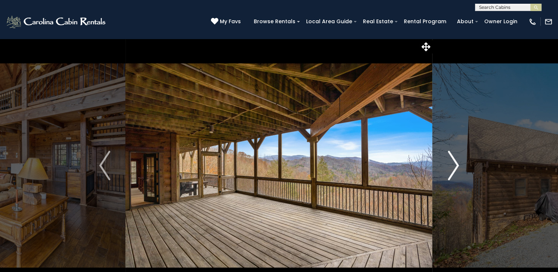
click at [454, 157] on img "Next" at bounding box center [453, 166] width 11 height 30
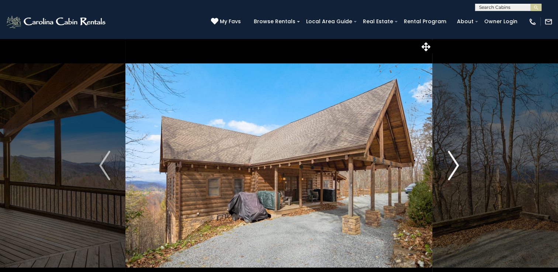
click at [454, 157] on img "Next" at bounding box center [453, 166] width 11 height 30
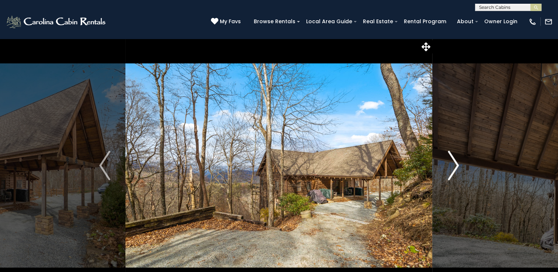
click at [454, 157] on img "Next" at bounding box center [453, 166] width 11 height 30
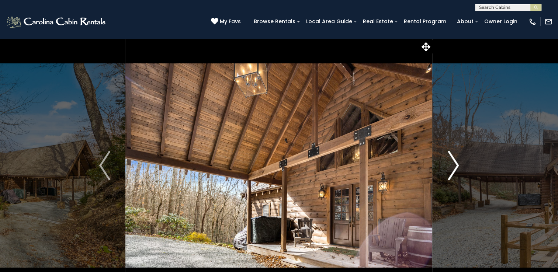
click at [454, 157] on img "Next" at bounding box center [453, 166] width 11 height 30
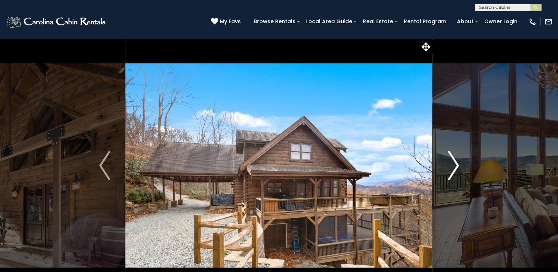
click at [454, 157] on img "Next" at bounding box center [453, 166] width 11 height 30
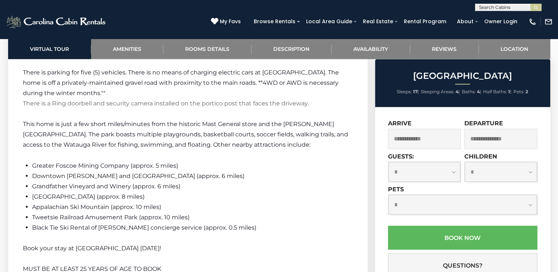
scroll to position [1248, 0]
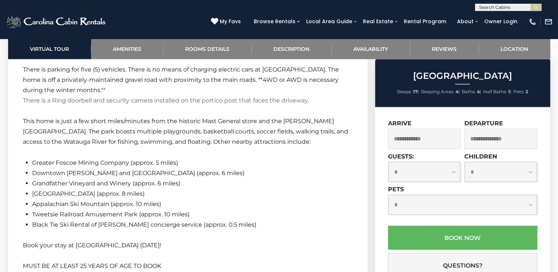
click at [436, 141] on input "text" at bounding box center [424, 139] width 73 height 20
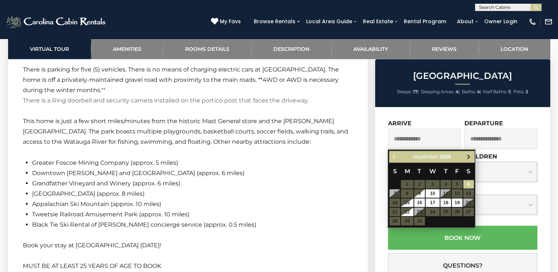
click at [468, 157] on span "Next" at bounding box center [469, 157] width 6 height 6
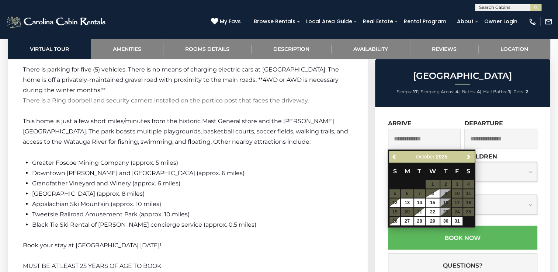
click at [468, 157] on span "Next" at bounding box center [469, 157] width 6 height 6
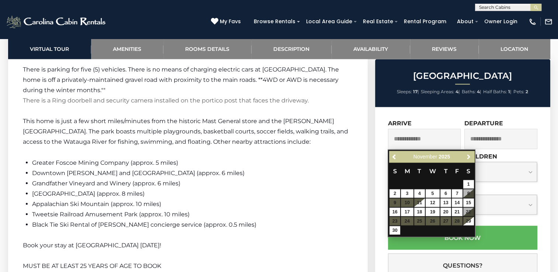
click at [468, 157] on span "Next" at bounding box center [469, 157] width 6 height 6
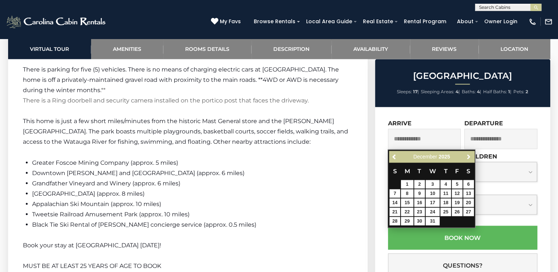
click at [468, 157] on span "Next" at bounding box center [469, 157] width 6 height 6
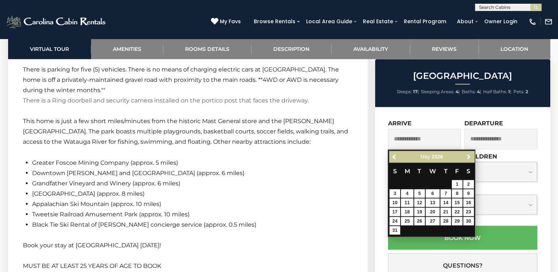
click at [468, 157] on span "Next" at bounding box center [469, 157] width 6 height 6
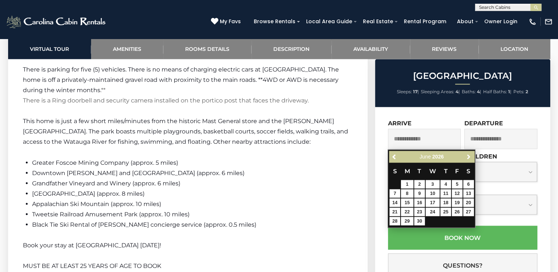
click at [468, 157] on span "Next" at bounding box center [469, 157] width 6 height 6
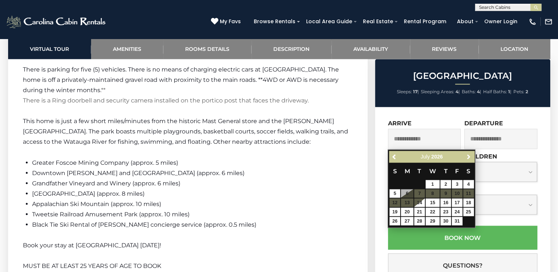
click at [468, 157] on span "Next" at bounding box center [469, 157] width 6 height 6
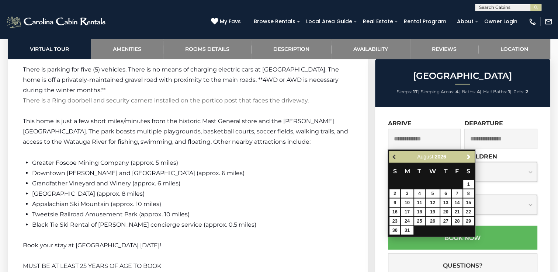
click at [395, 159] on span "Previous" at bounding box center [395, 157] width 6 height 6
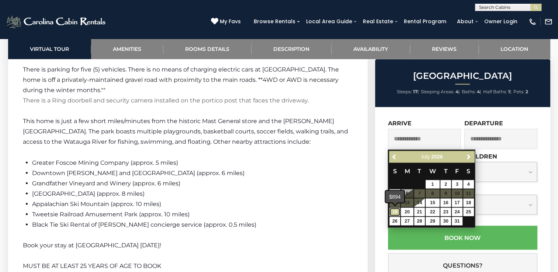
click at [395, 211] on link "19" at bounding box center [394, 212] width 11 height 8
type input "**********"
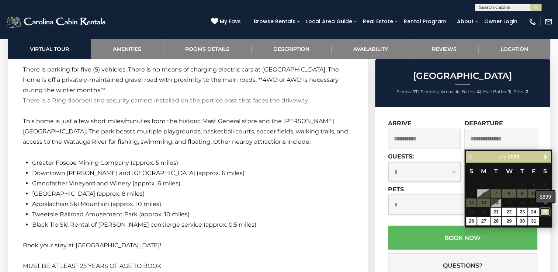
click at [547, 210] on link "25" at bounding box center [545, 212] width 11 height 8
type input "**********"
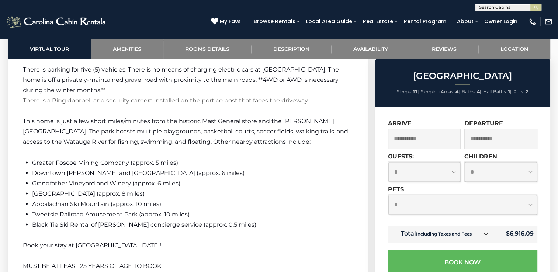
click at [453, 171] on select "**********" at bounding box center [424, 172] width 72 height 20
select select "*"
click at [388, 162] on select "**********" at bounding box center [424, 172] width 72 height 20
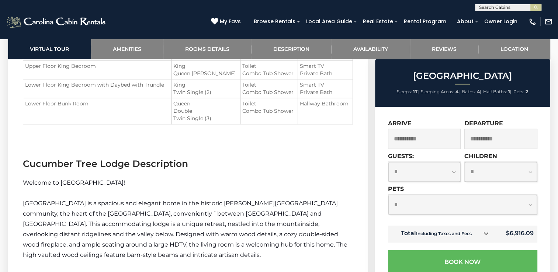
scroll to position [959, 0]
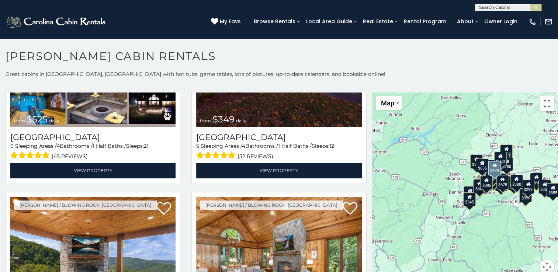
scroll to position [4, 0]
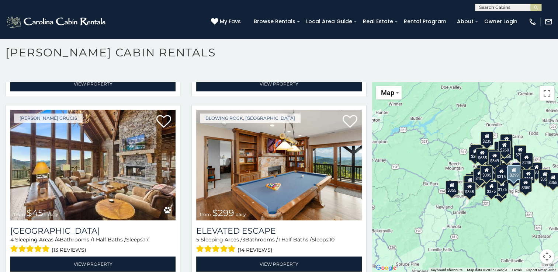
scroll to position [2338, 0]
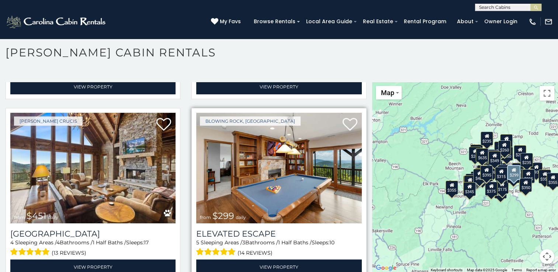
click at [280, 136] on img at bounding box center [278, 168] width 165 height 111
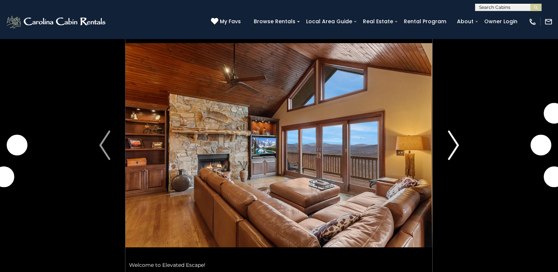
click at [458, 146] on img "Next" at bounding box center [453, 146] width 11 height 30
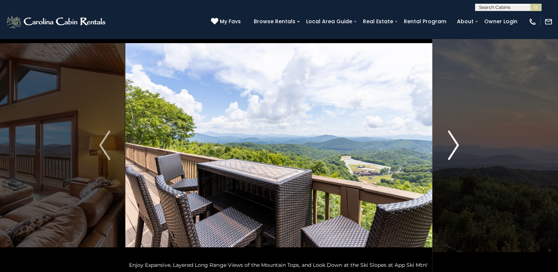
click at [457, 146] on img "Next" at bounding box center [453, 146] width 11 height 30
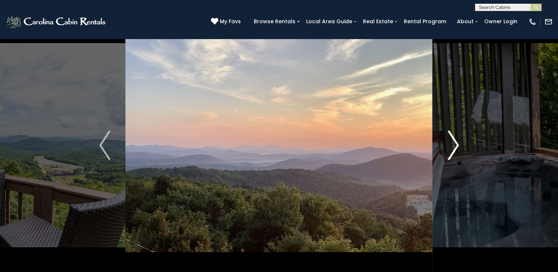
click at [457, 146] on img "Next" at bounding box center [453, 146] width 11 height 30
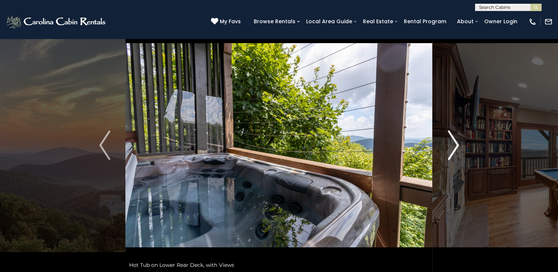
click at [457, 146] on img "Next" at bounding box center [453, 146] width 11 height 30
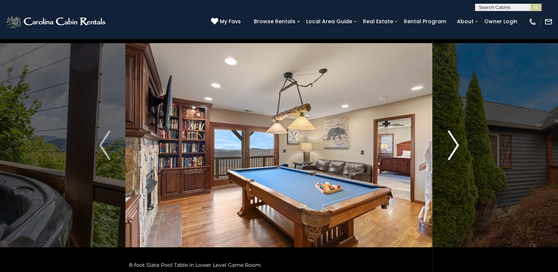
click at [457, 146] on img "Next" at bounding box center [453, 146] width 11 height 30
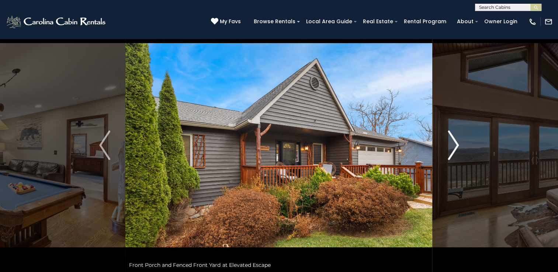
click at [457, 146] on img "Next" at bounding box center [453, 146] width 11 height 30
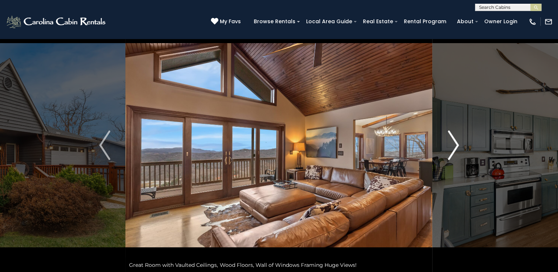
click at [457, 146] on img "Next" at bounding box center [453, 146] width 11 height 30
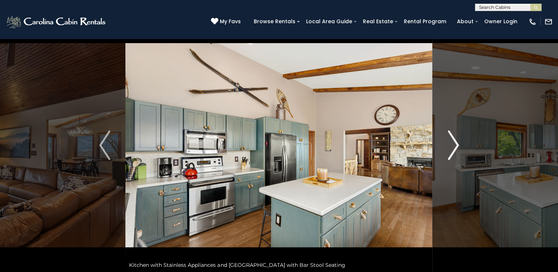
click at [457, 146] on img "Next" at bounding box center [453, 146] width 11 height 30
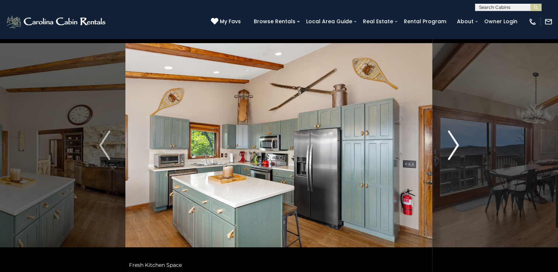
click at [457, 146] on img "Next" at bounding box center [453, 146] width 11 height 30
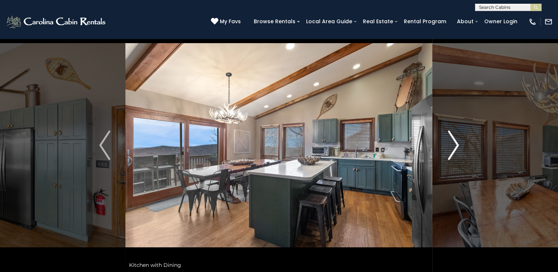
click at [457, 146] on img "Next" at bounding box center [453, 146] width 11 height 30
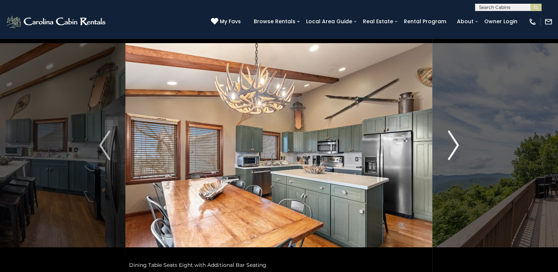
click at [457, 146] on img "Next" at bounding box center [453, 146] width 11 height 30
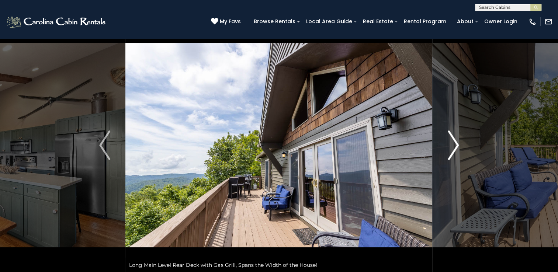
click at [457, 146] on img "Next" at bounding box center [453, 146] width 11 height 30
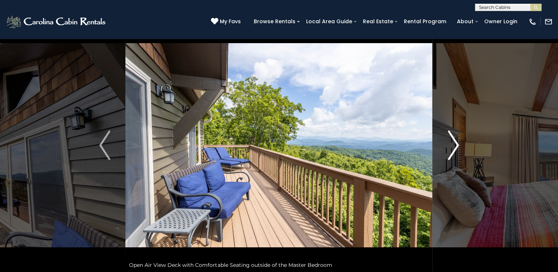
click at [457, 146] on img "Next" at bounding box center [453, 146] width 11 height 30
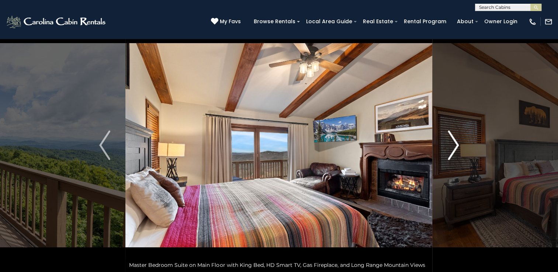
click at [457, 146] on img "Next" at bounding box center [453, 146] width 11 height 30
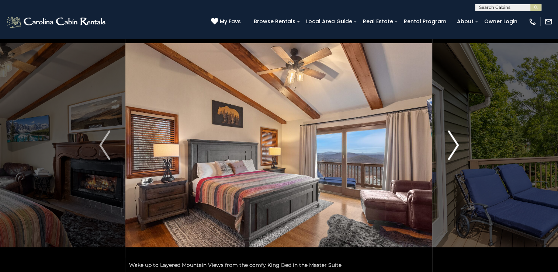
click at [457, 146] on img "Next" at bounding box center [453, 146] width 11 height 30
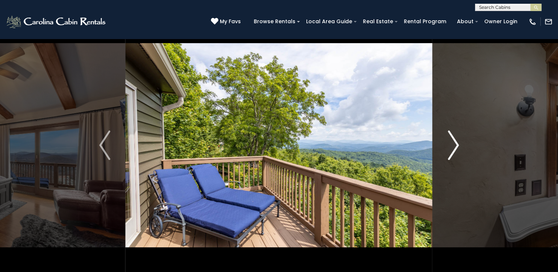
click at [457, 146] on img "Next" at bounding box center [453, 146] width 11 height 30
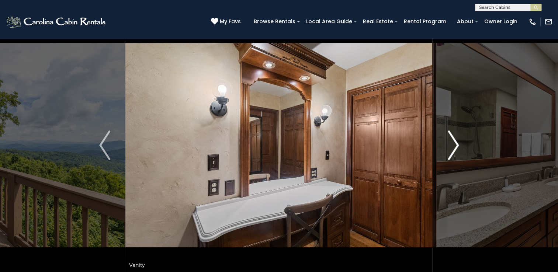
click at [457, 146] on img "Next" at bounding box center [453, 146] width 11 height 30
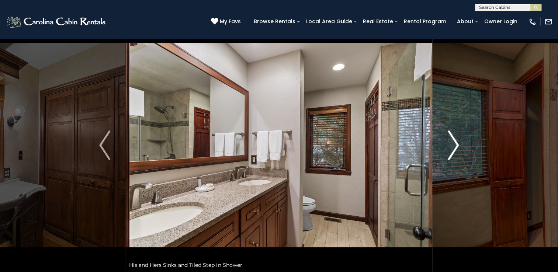
click at [457, 146] on img "Next" at bounding box center [453, 146] width 11 height 30
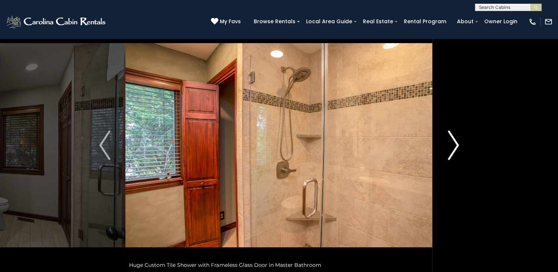
click at [457, 146] on img "Next" at bounding box center [453, 146] width 11 height 30
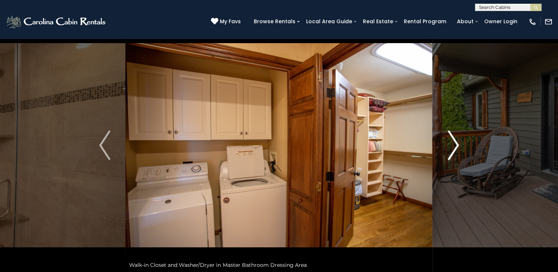
click at [457, 146] on img "Next" at bounding box center [453, 146] width 11 height 30
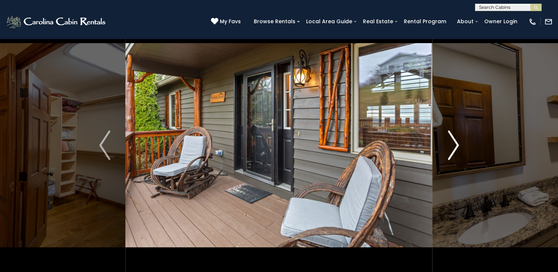
click at [457, 146] on img "Next" at bounding box center [453, 146] width 11 height 30
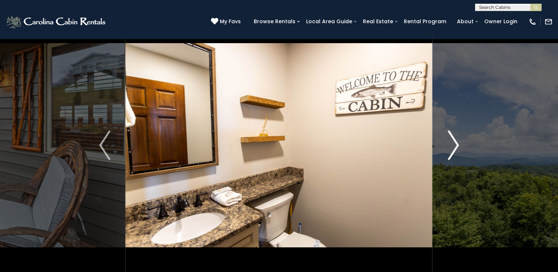
click at [457, 146] on img "Next" at bounding box center [453, 146] width 11 height 30
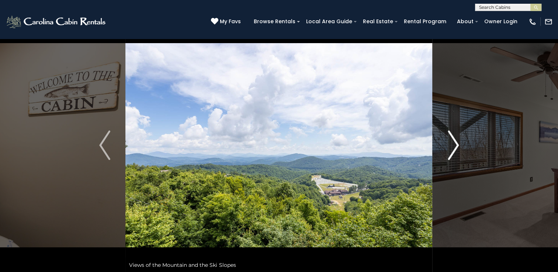
click at [457, 146] on img "Next" at bounding box center [453, 146] width 11 height 30
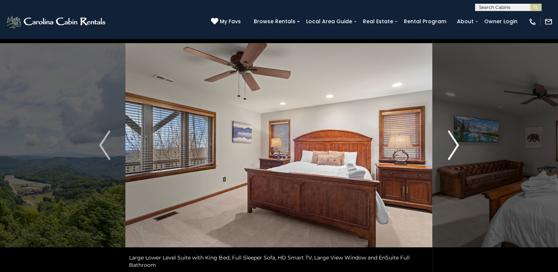
click at [457, 146] on img "Next" at bounding box center [453, 146] width 11 height 30
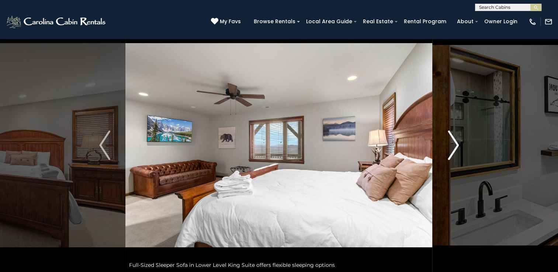
click at [457, 146] on img "Next" at bounding box center [453, 146] width 11 height 30
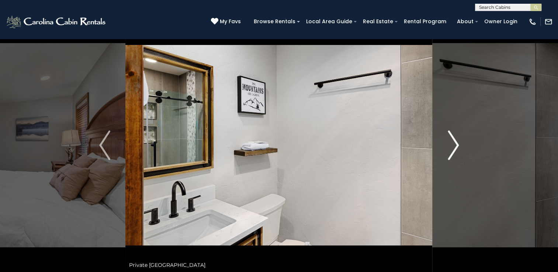
click at [457, 146] on img "Next" at bounding box center [453, 146] width 11 height 30
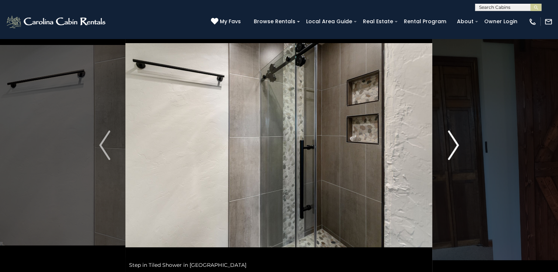
click at [457, 146] on img "Next" at bounding box center [453, 146] width 11 height 30
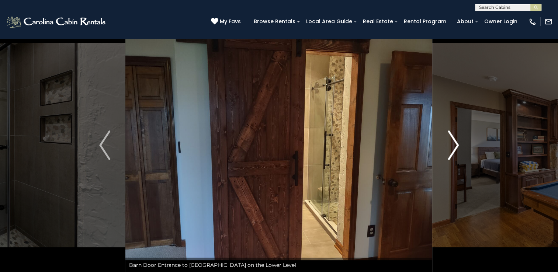
click at [457, 146] on img "Next" at bounding box center [453, 146] width 11 height 30
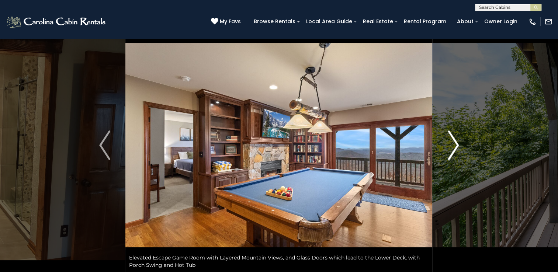
click at [457, 146] on img "Next" at bounding box center [453, 146] width 11 height 30
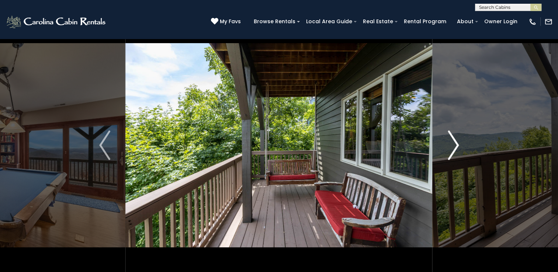
click at [457, 146] on img "Next" at bounding box center [453, 146] width 11 height 30
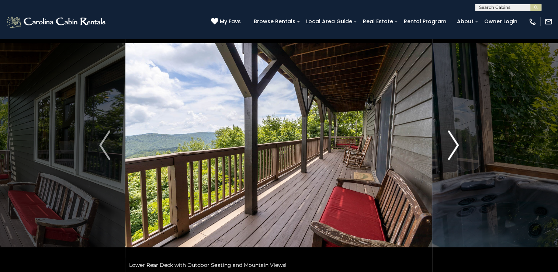
click at [457, 146] on img "Next" at bounding box center [453, 146] width 11 height 30
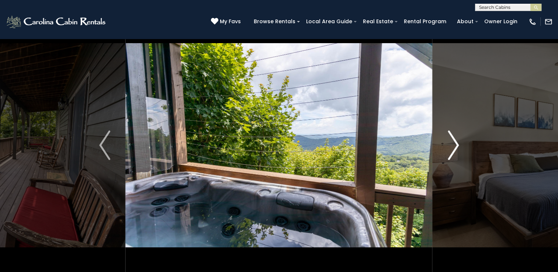
click at [457, 146] on img "Next" at bounding box center [453, 146] width 11 height 30
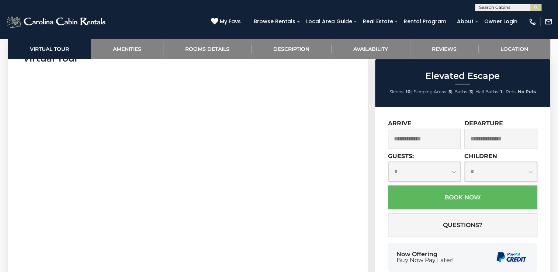
scroll to position [377, 0]
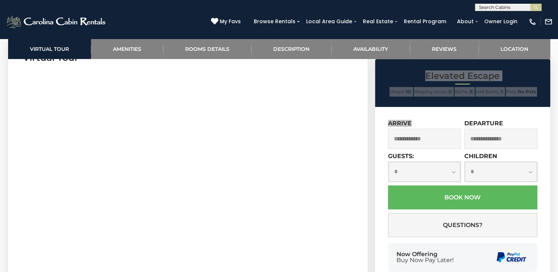
drag, startPoint x: 271, startPoint y: 249, endPoint x: 367, endPoint y: 145, distance: 141.2
click at [367, 145] on section "Virtual Tour" at bounding box center [188, 152] width 360 height 225
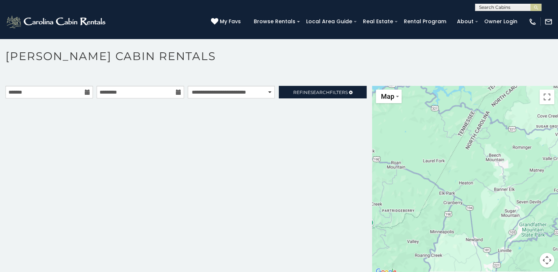
scroll to position [4, 0]
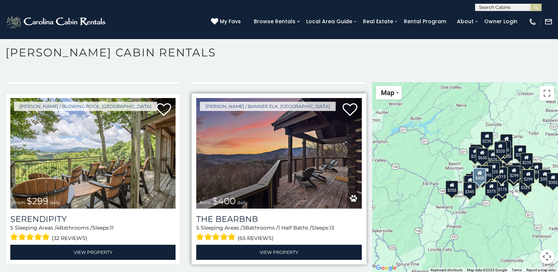
scroll to position [1981, 0]
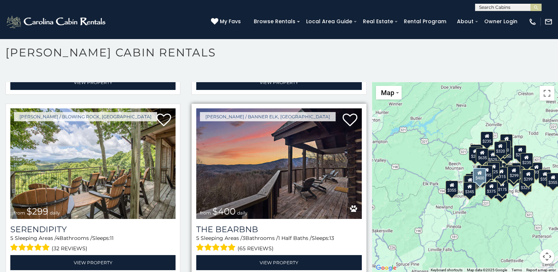
click at [258, 165] on img at bounding box center [278, 163] width 165 height 111
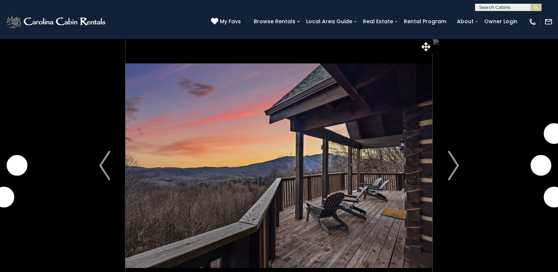
click at [455, 162] on img "Next" at bounding box center [453, 166] width 11 height 30
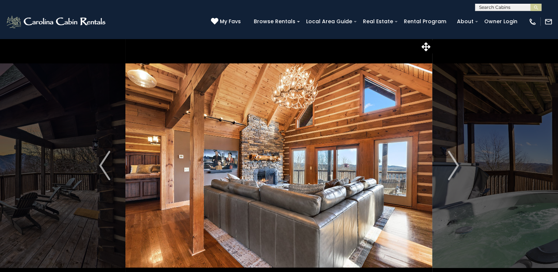
click at [455, 162] on img "Next" at bounding box center [453, 166] width 11 height 30
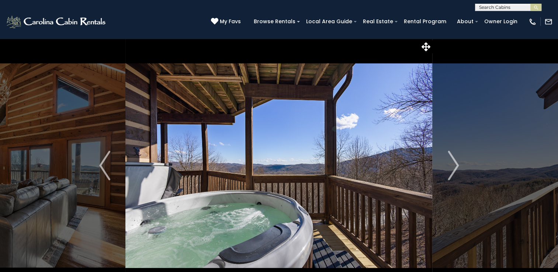
click at [455, 162] on img "Next" at bounding box center [453, 166] width 11 height 30
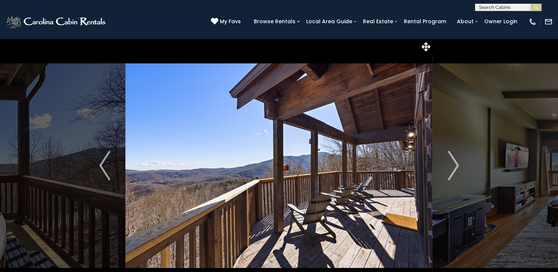
click at [455, 162] on img "Next" at bounding box center [453, 166] width 11 height 30
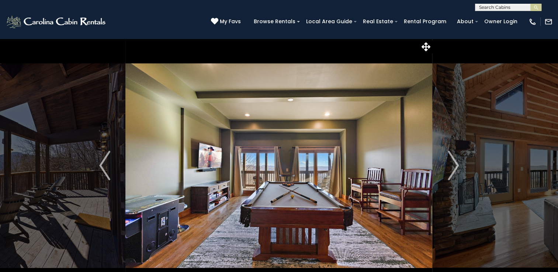
click at [455, 162] on img "Next" at bounding box center [453, 166] width 11 height 30
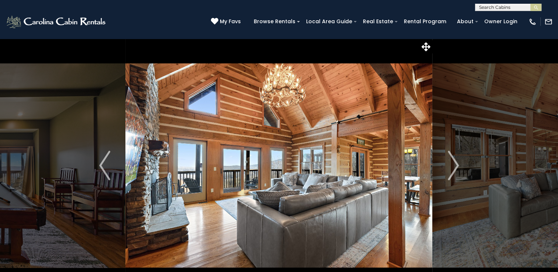
click at [455, 162] on img "Next" at bounding box center [453, 166] width 11 height 30
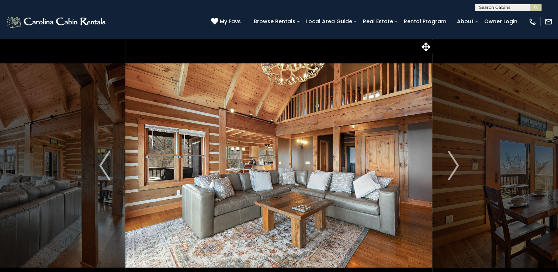
click at [455, 162] on img "Next" at bounding box center [453, 166] width 11 height 30
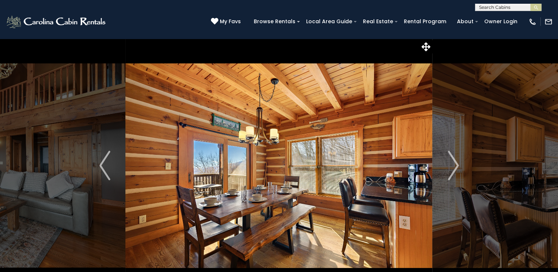
click at [455, 162] on img "Next" at bounding box center [453, 166] width 11 height 30
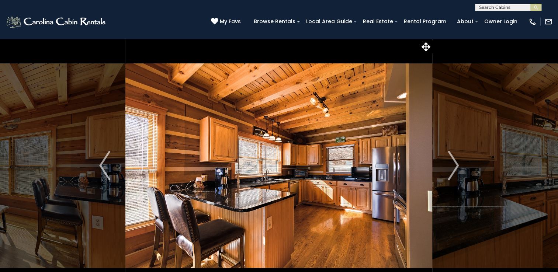
click at [455, 162] on img "Next" at bounding box center [453, 166] width 11 height 30
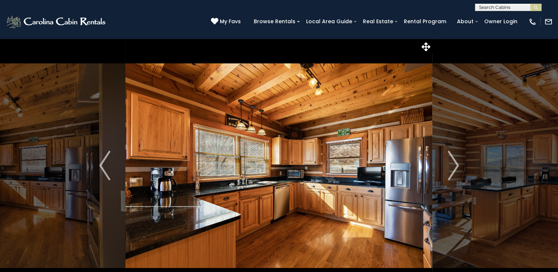
click at [455, 162] on img "Next" at bounding box center [453, 166] width 11 height 30
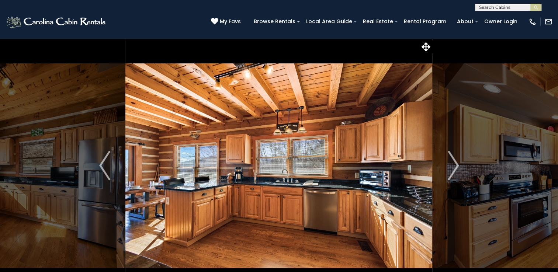
click at [455, 162] on img "Next" at bounding box center [453, 166] width 11 height 30
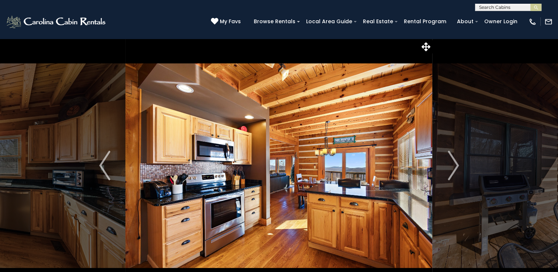
click at [455, 162] on img "Next" at bounding box center [453, 166] width 11 height 30
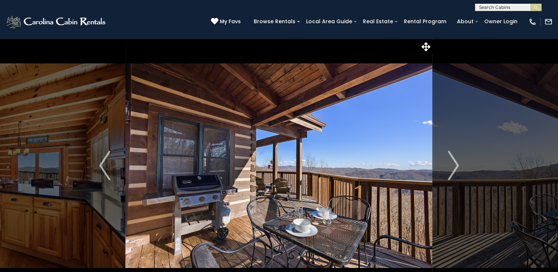
click at [455, 162] on img "Next" at bounding box center [453, 166] width 11 height 30
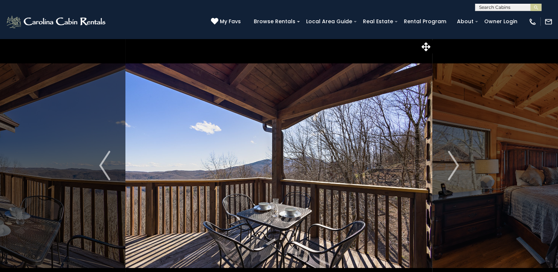
click at [455, 162] on img "Next" at bounding box center [453, 166] width 11 height 30
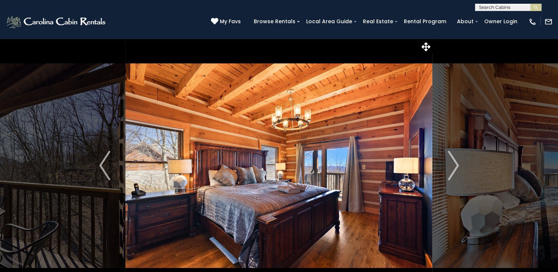
click at [455, 162] on img "Next" at bounding box center [453, 166] width 11 height 30
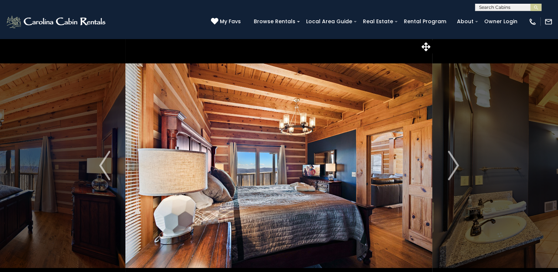
click at [455, 162] on img "Next" at bounding box center [453, 166] width 11 height 30
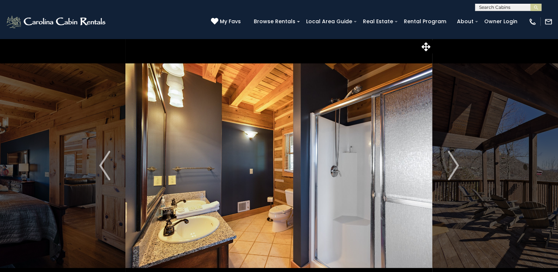
click at [455, 162] on img "Next" at bounding box center [453, 166] width 11 height 30
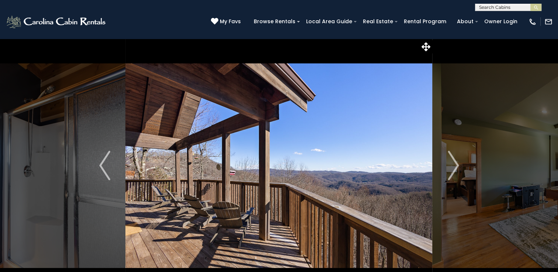
click at [455, 162] on img "Next" at bounding box center [453, 166] width 11 height 30
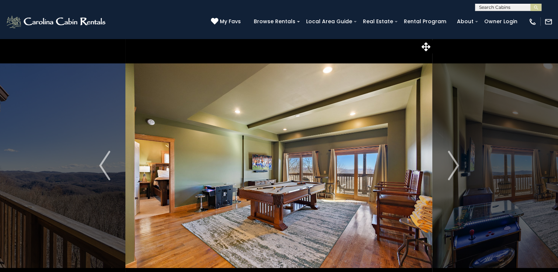
click at [455, 162] on img "Next" at bounding box center [453, 166] width 11 height 30
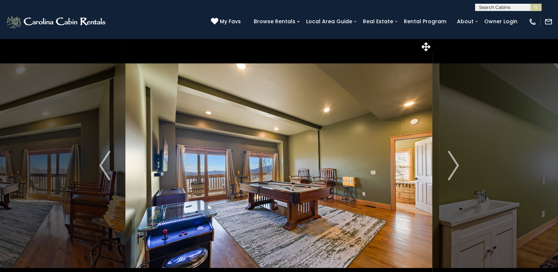
click at [455, 162] on img "Next" at bounding box center [453, 166] width 11 height 30
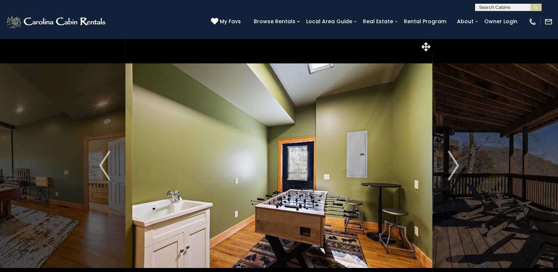
click at [455, 162] on img "Next" at bounding box center [453, 166] width 11 height 30
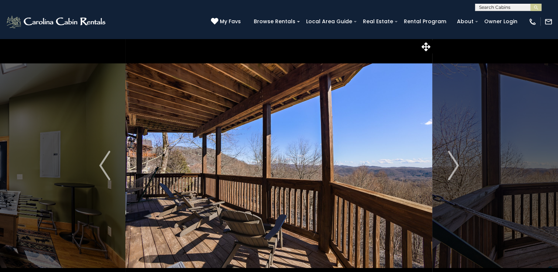
click at [455, 162] on img "Next" at bounding box center [453, 166] width 11 height 30
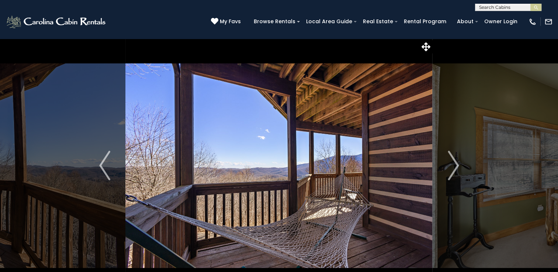
click at [455, 162] on img "Next" at bounding box center [453, 166] width 11 height 30
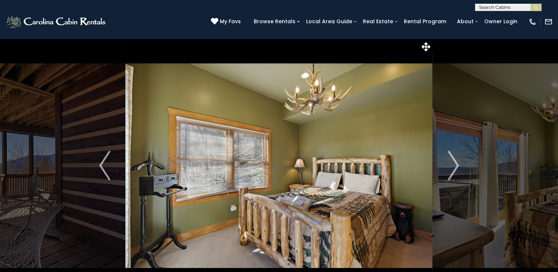
click at [455, 162] on img "Next" at bounding box center [453, 166] width 11 height 30
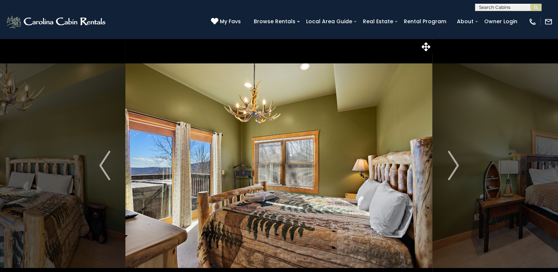
click at [455, 162] on img "Next" at bounding box center [453, 166] width 11 height 30
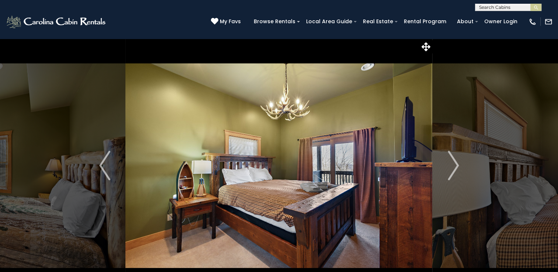
click at [455, 162] on img "Next" at bounding box center [453, 166] width 11 height 30
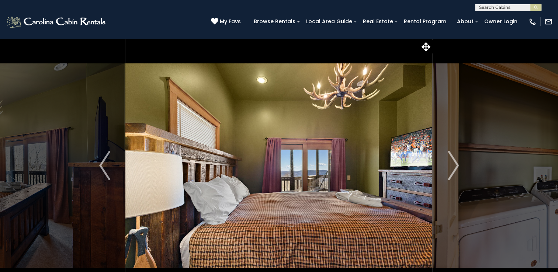
click at [455, 162] on img "Next" at bounding box center [453, 166] width 11 height 30
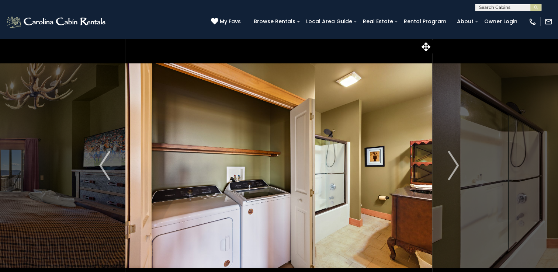
click at [455, 162] on img "Next" at bounding box center [453, 166] width 11 height 30
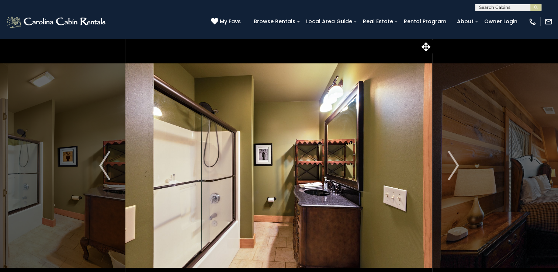
click at [455, 162] on img "Next" at bounding box center [453, 166] width 11 height 30
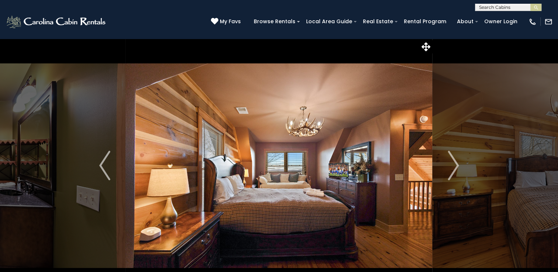
click at [455, 162] on img "Next" at bounding box center [453, 166] width 11 height 30
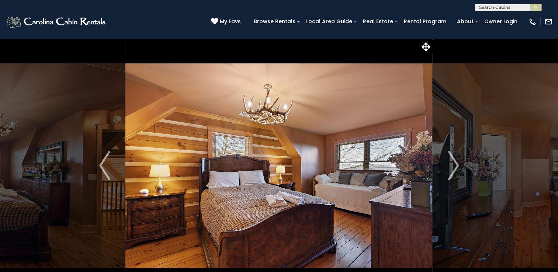
click at [455, 162] on img "Next" at bounding box center [453, 166] width 11 height 30
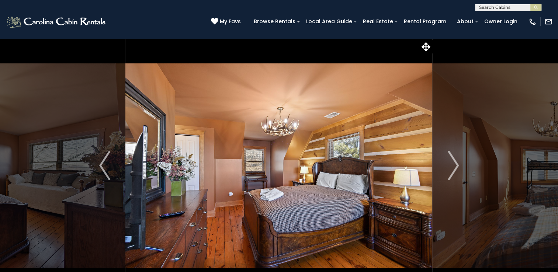
click at [455, 162] on img "Next" at bounding box center [453, 166] width 11 height 30
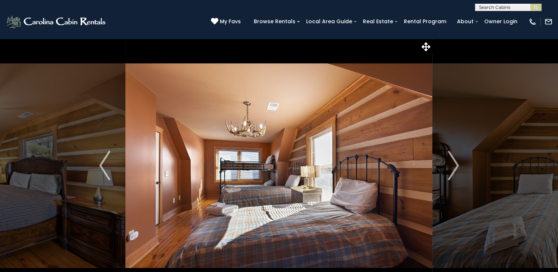
click at [455, 162] on img "Next" at bounding box center [453, 166] width 11 height 30
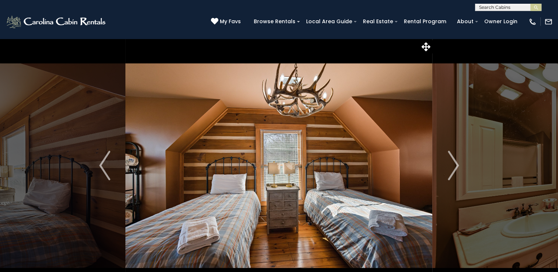
click at [455, 162] on img "Next" at bounding box center [453, 166] width 11 height 30
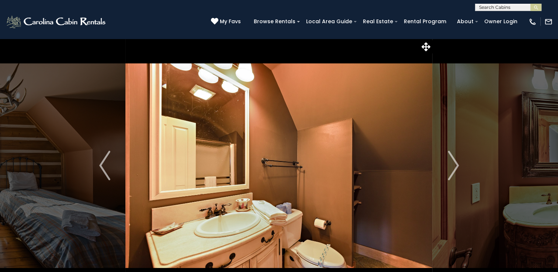
click at [455, 162] on img "Next" at bounding box center [453, 166] width 11 height 30
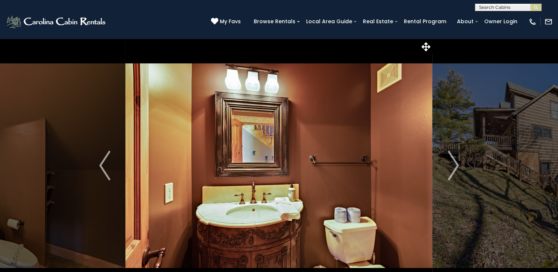
click at [455, 162] on img "Next" at bounding box center [453, 166] width 11 height 30
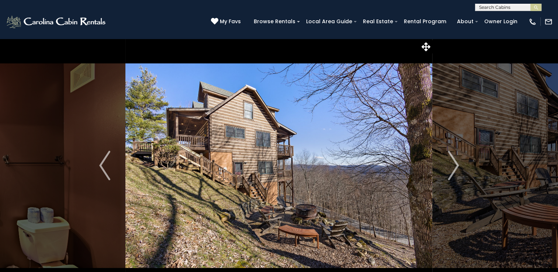
click at [455, 162] on img "Next" at bounding box center [453, 166] width 11 height 30
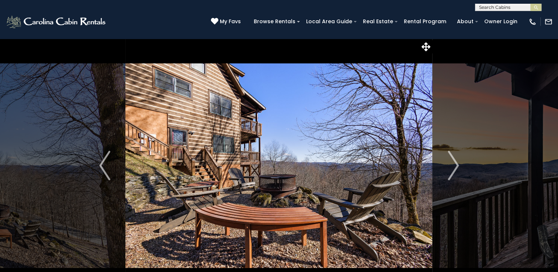
click at [455, 162] on img "Next" at bounding box center [453, 166] width 11 height 30
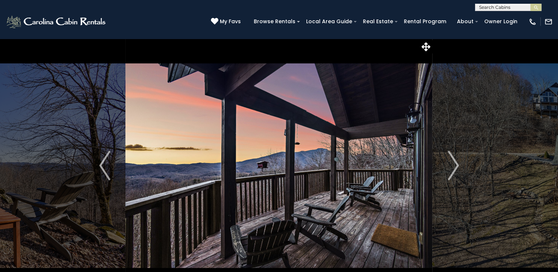
click at [455, 162] on img "Next" at bounding box center [453, 166] width 11 height 30
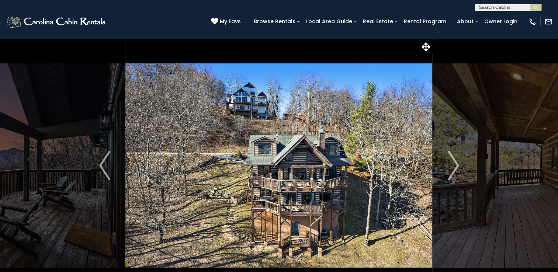
click at [455, 162] on img "Next" at bounding box center [453, 166] width 11 height 30
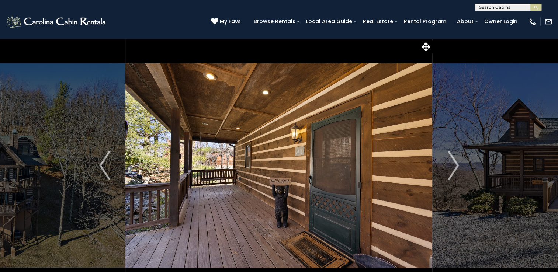
click at [455, 162] on img "Next" at bounding box center [453, 166] width 11 height 30
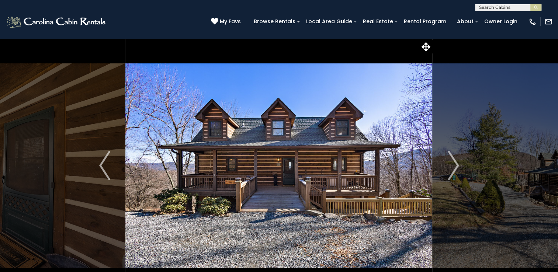
click at [455, 162] on img "Next" at bounding box center [453, 166] width 11 height 30
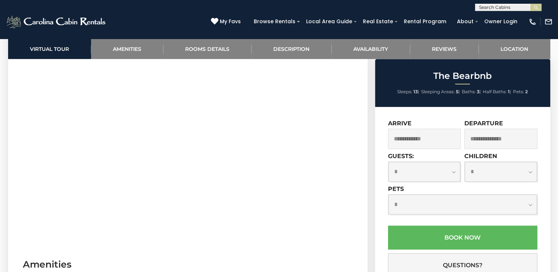
scroll to position [385, 0]
drag, startPoint x: 342, startPoint y: 174, endPoint x: 360, endPoint y: 112, distance: 64.2
click at [360, 112] on section "Virtual Tour" at bounding box center [188, 144] width 360 height 225
click at [449, 143] on input "text" at bounding box center [424, 139] width 73 height 20
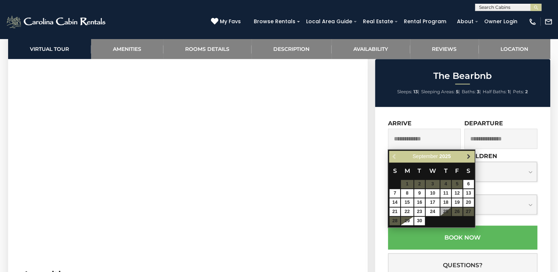
click at [468, 156] on span "Next" at bounding box center [469, 157] width 6 height 6
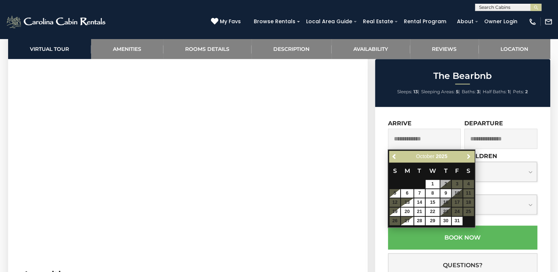
click at [468, 156] on span "Next" at bounding box center [469, 157] width 6 height 6
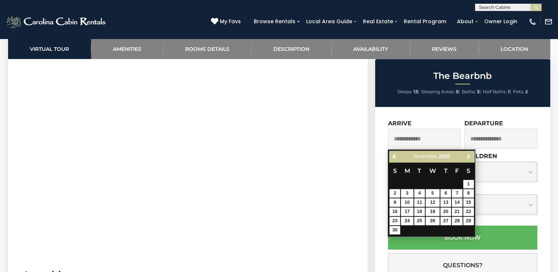
click at [468, 156] on span "Next" at bounding box center [469, 157] width 6 height 6
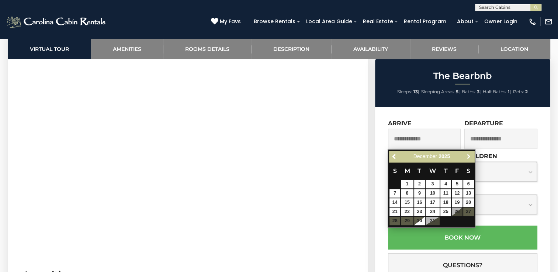
click at [468, 156] on span "Next" at bounding box center [469, 157] width 6 height 6
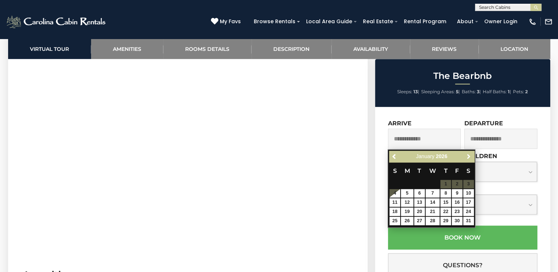
click at [468, 156] on span "Next" at bounding box center [469, 157] width 6 height 6
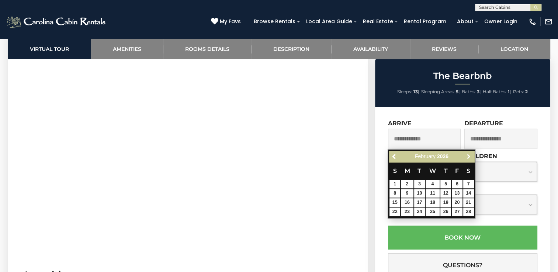
click at [468, 156] on span "Next" at bounding box center [469, 157] width 6 height 6
click at [469, 155] on span "Next" at bounding box center [469, 157] width 6 height 6
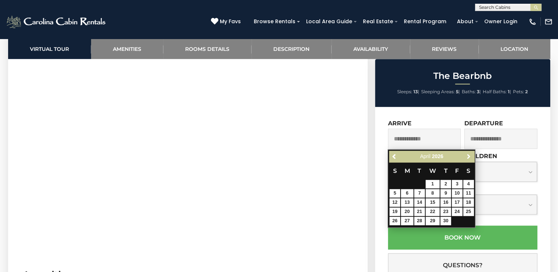
click at [469, 155] on span "Next" at bounding box center [469, 157] width 6 height 6
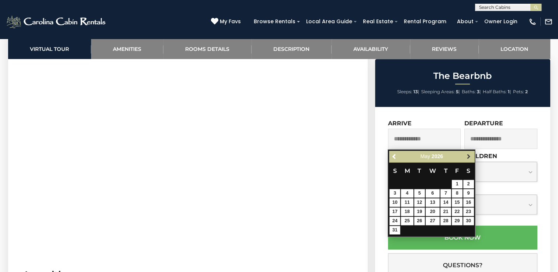
click at [468, 157] on span "Next" at bounding box center [469, 157] width 6 height 6
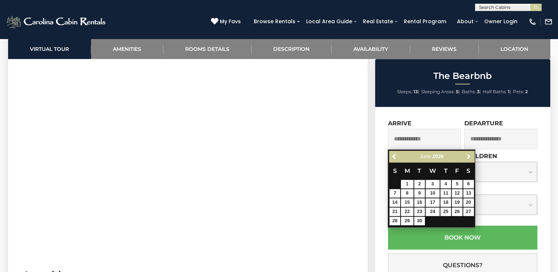
click at [468, 157] on span "Next" at bounding box center [469, 157] width 6 height 6
click at [467, 156] on span "Next" at bounding box center [469, 157] width 6 height 6
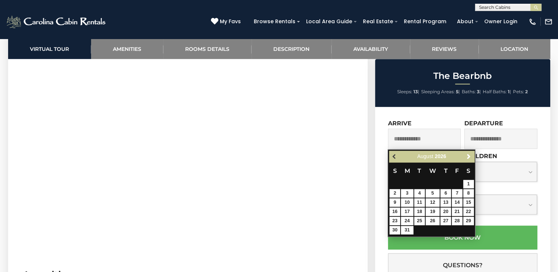
click at [393, 157] on span "Previous" at bounding box center [395, 157] width 6 height 6
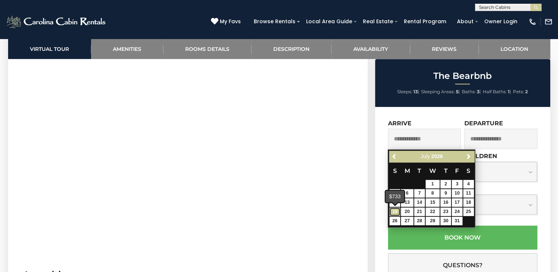
click at [395, 213] on link "19" at bounding box center [394, 212] width 11 height 8
type input "**********"
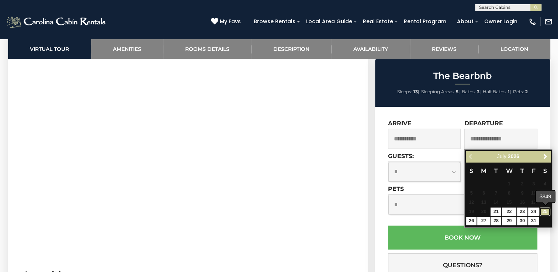
click at [544, 212] on link "25" at bounding box center [545, 212] width 11 height 8
type input "**********"
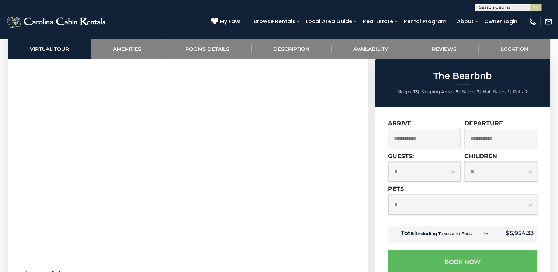
click at [453, 171] on select "**********" at bounding box center [424, 172] width 72 height 20
select select "*"
click at [388, 162] on select "**********" at bounding box center [424, 172] width 72 height 20
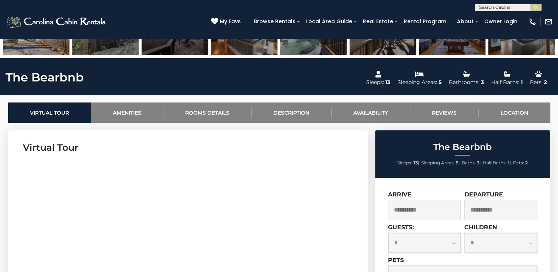
scroll to position [0, 0]
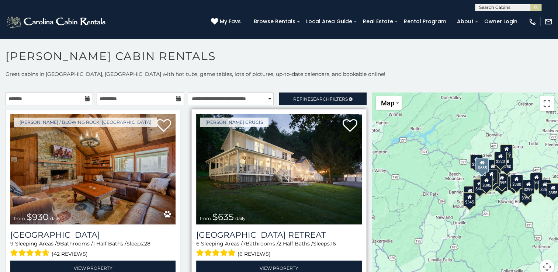
scroll to position [4, 0]
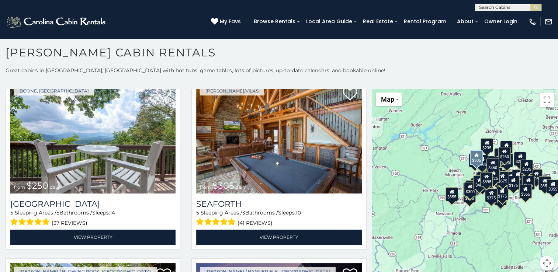
scroll to position [1800, 0]
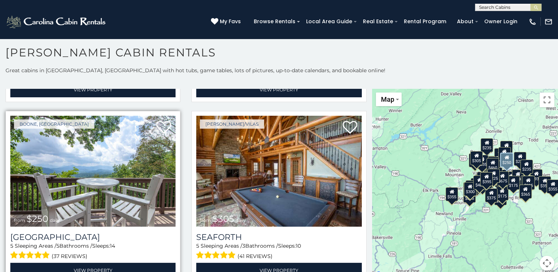
click at [103, 151] on img at bounding box center [92, 171] width 165 height 111
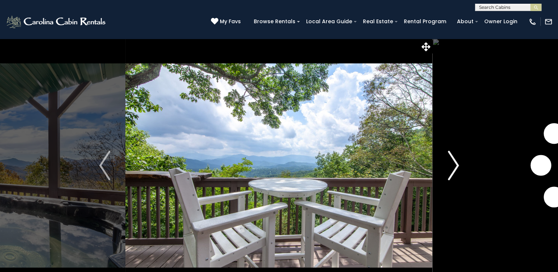
click at [452, 164] on img "Next" at bounding box center [453, 166] width 11 height 30
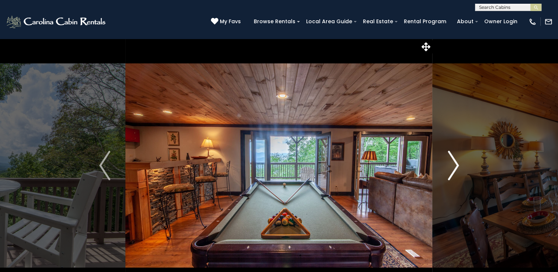
click at [452, 164] on img "Next" at bounding box center [453, 166] width 11 height 30
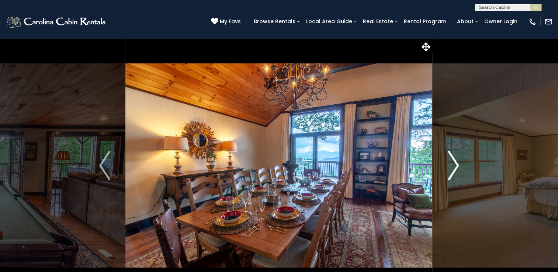
click at [452, 164] on img "Next" at bounding box center [453, 166] width 11 height 30
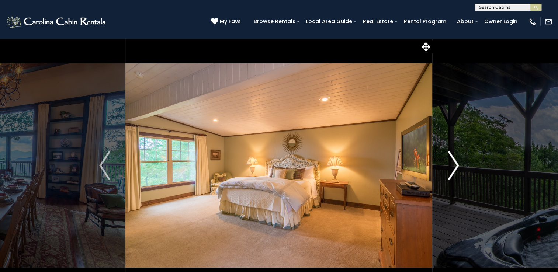
click at [452, 164] on img "Next" at bounding box center [453, 166] width 11 height 30
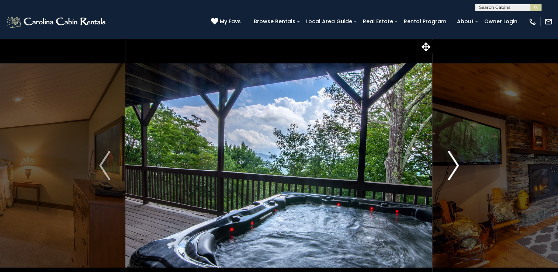
click at [452, 164] on img "Next" at bounding box center [453, 166] width 11 height 30
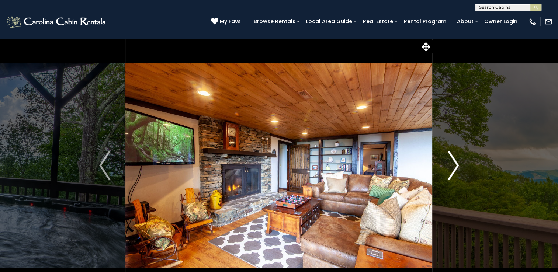
click at [452, 164] on img "Next" at bounding box center [453, 166] width 11 height 30
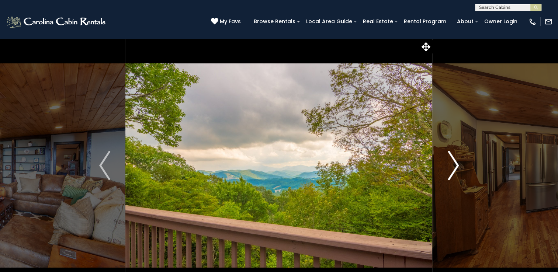
click at [452, 164] on img "Next" at bounding box center [453, 166] width 11 height 30
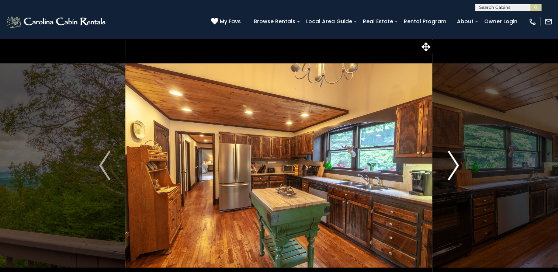
click at [452, 164] on img "Next" at bounding box center [453, 166] width 11 height 30
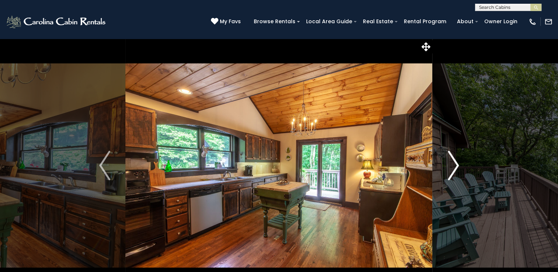
click at [452, 164] on img "Next" at bounding box center [453, 166] width 11 height 30
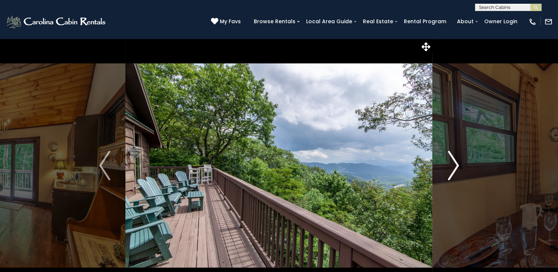
click at [452, 164] on img "Next" at bounding box center [453, 166] width 11 height 30
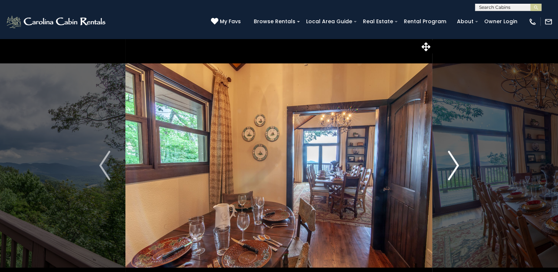
click at [452, 164] on img "Next" at bounding box center [453, 166] width 11 height 30
